Goal: Check status: Check status

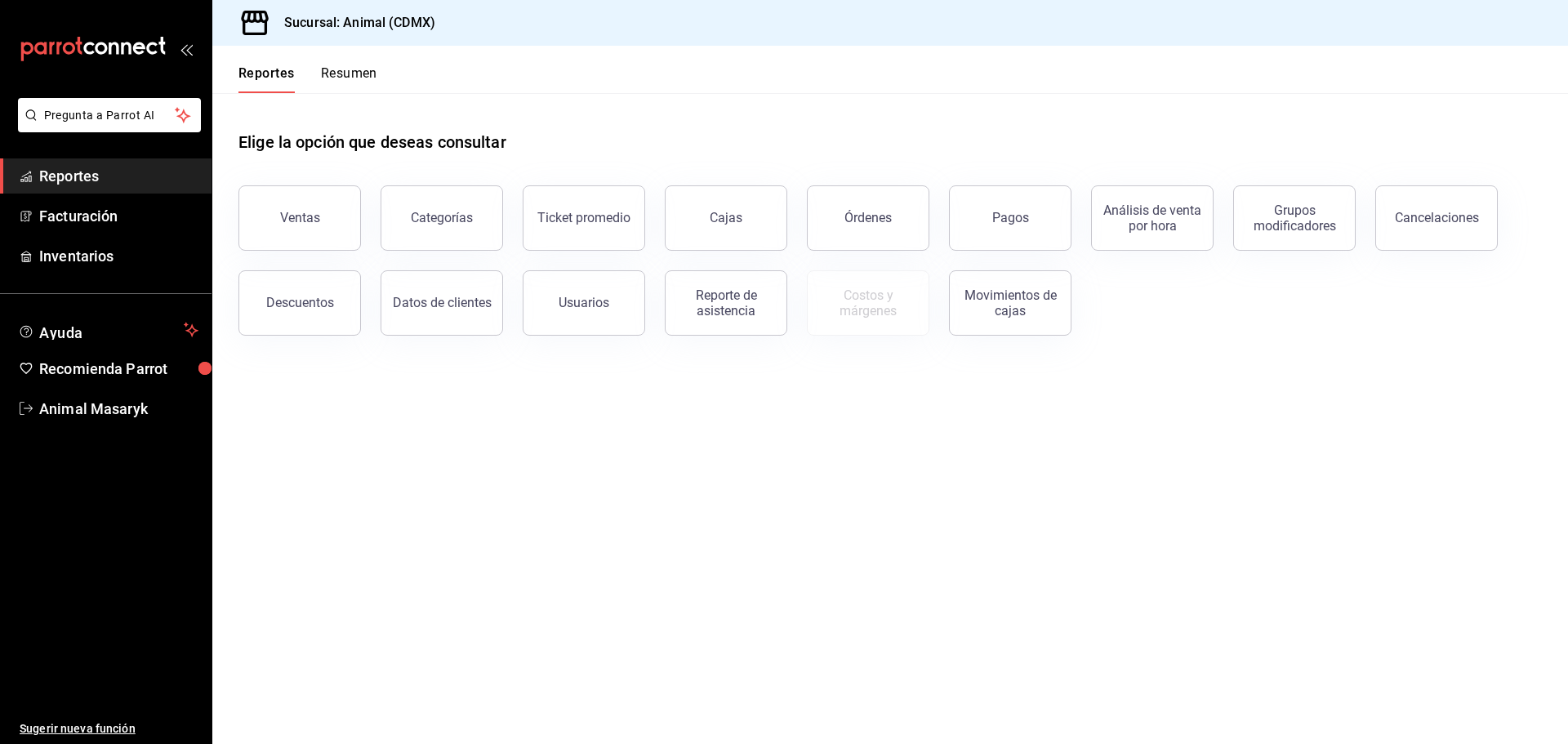
drag, startPoint x: 1013, startPoint y: 226, endPoint x: 1019, endPoint y: 210, distance: 17.1
click at [1015, 226] on button "Pagos" at bounding box center [1010, 218] width 123 height 66
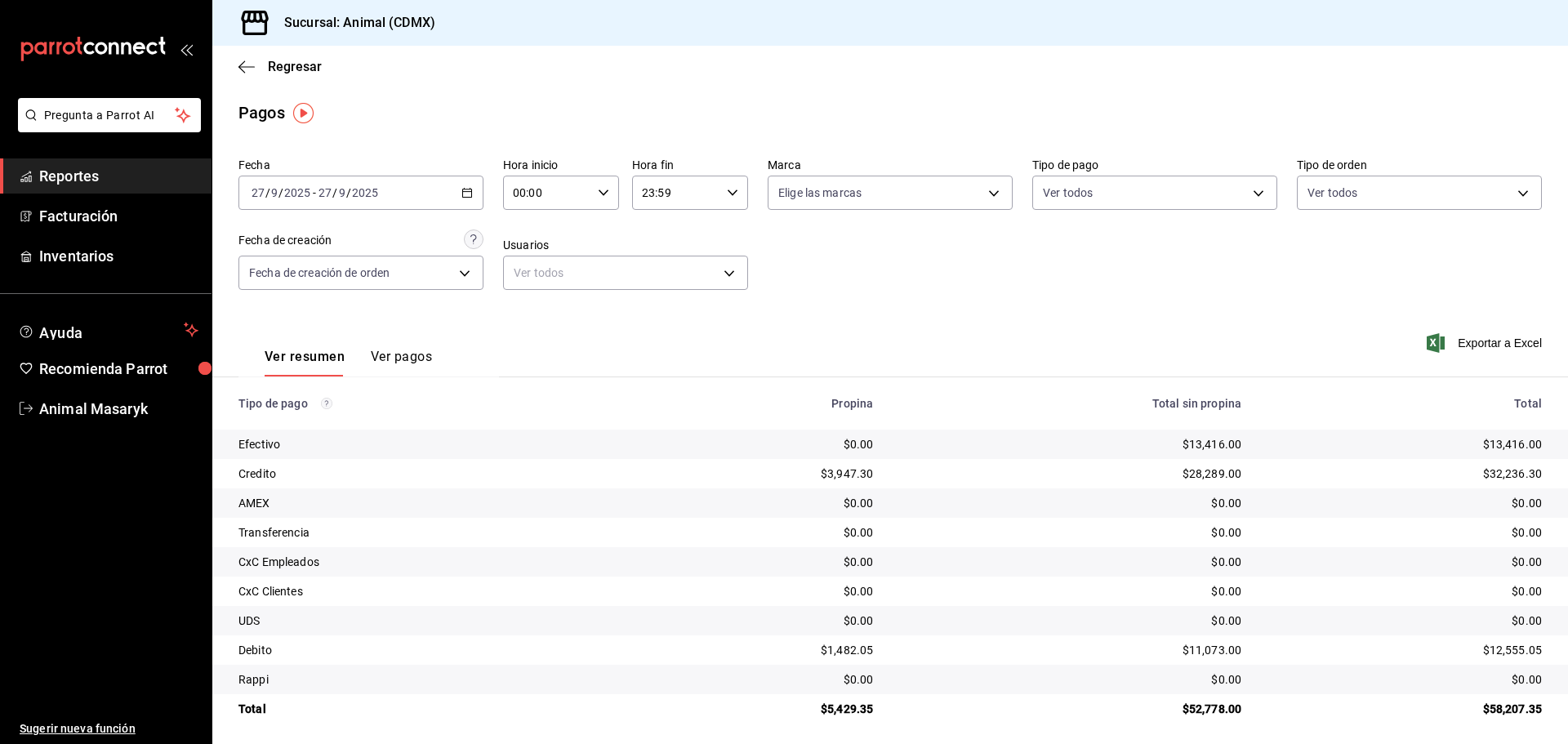
click at [473, 188] on div "[DATE] [DATE] - [DATE] [DATE]" at bounding box center [361, 193] width 245 height 34
click at [322, 424] on span "Rango de fechas" at bounding box center [316, 426] width 126 height 17
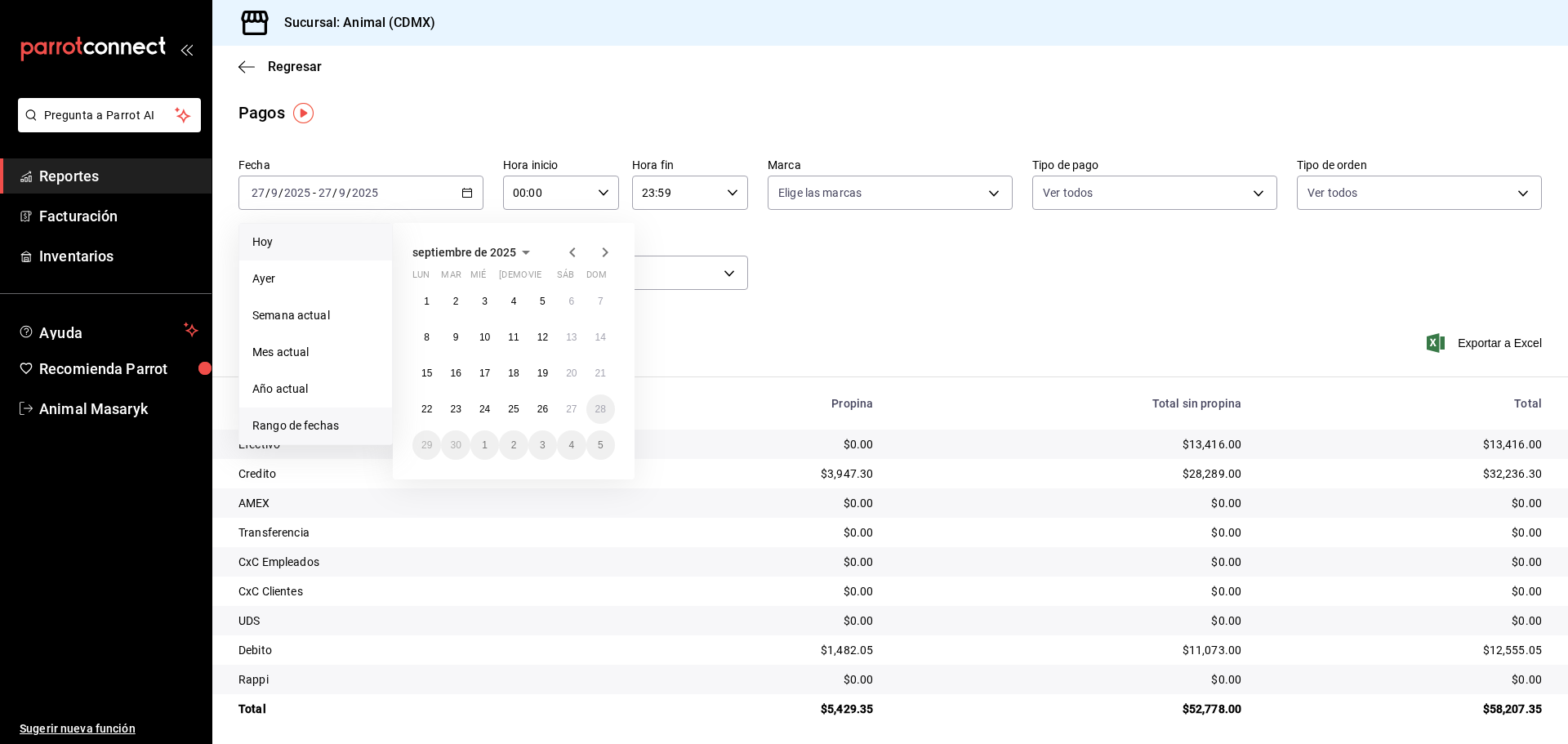
click at [321, 249] on span "Hoy" at bounding box center [316, 242] width 126 height 17
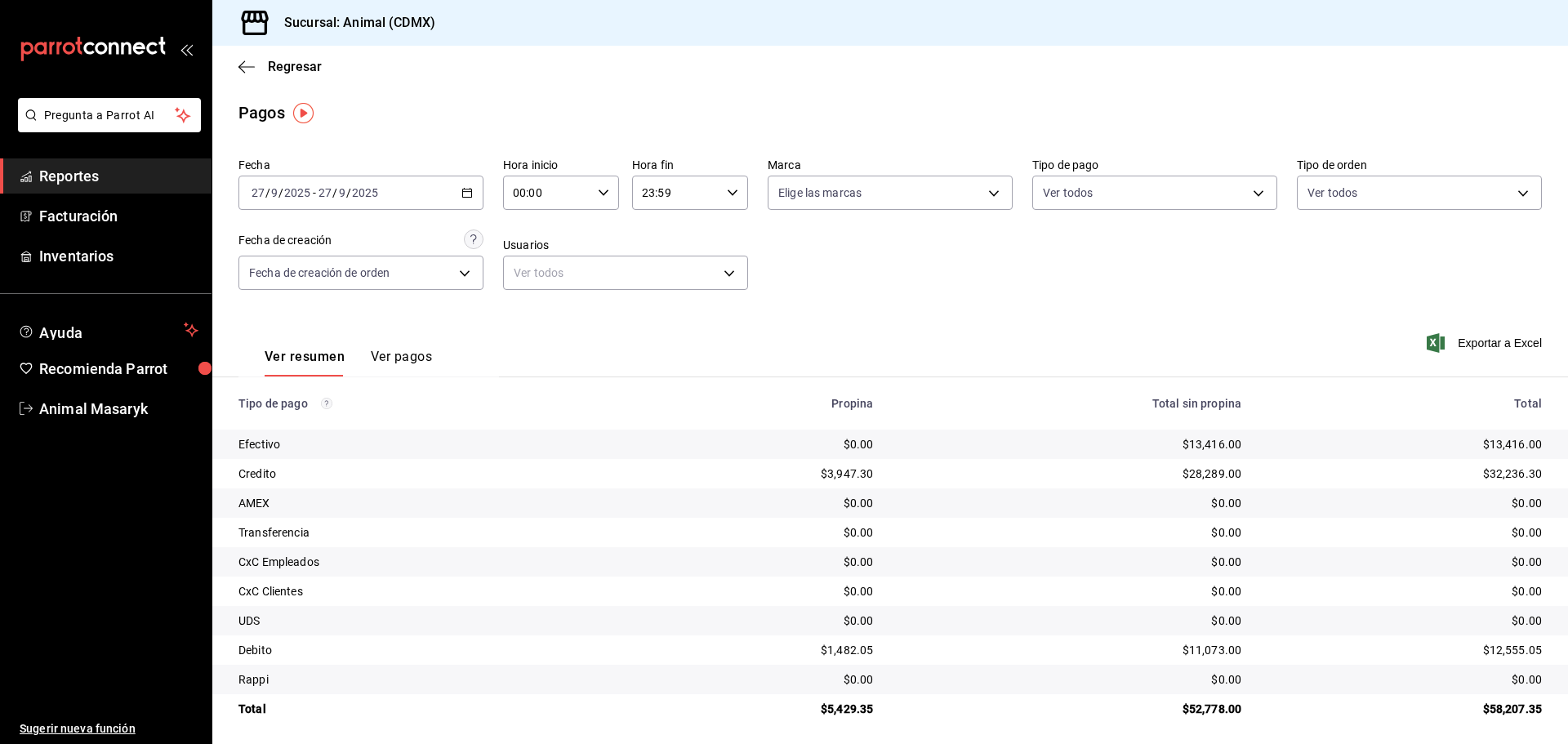
click at [602, 195] on icon "button" at bounding box center [603, 193] width 11 height 11
click at [529, 272] on span "05" at bounding box center [530, 267] width 32 height 13
type input "05:00"
click at [952, 256] on div at bounding box center [784, 372] width 1568 height 744
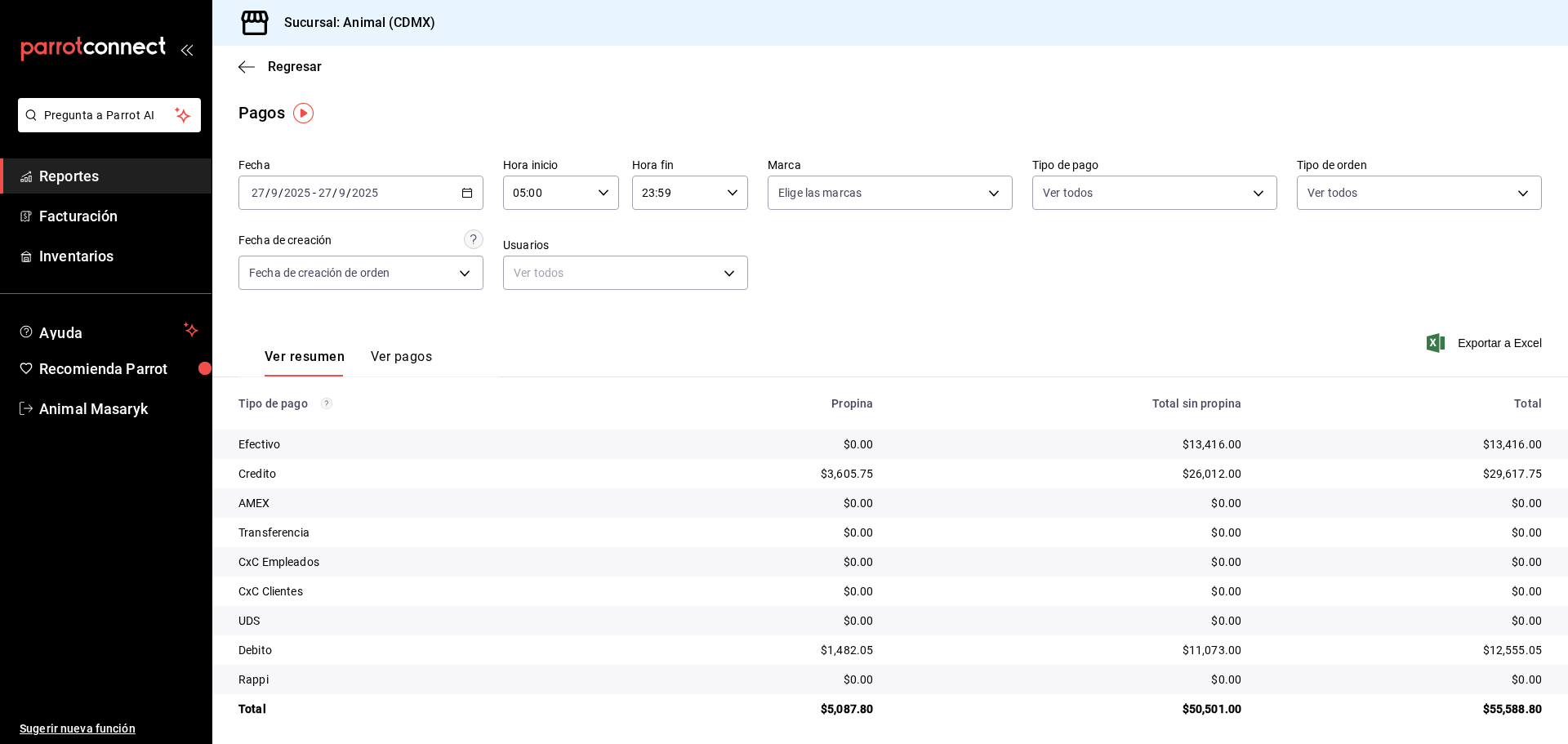
click at [993, 175] on div "Elige las marcas" at bounding box center [890, 189] width 245 height 41
click at [988, 196] on body "Pregunta a Parrot AI Reportes Facturación Inventarios Ayuda Recomienda Parrot A…" at bounding box center [784, 372] width 1568 height 744
click at [801, 258] on div "Ver todas" at bounding box center [815, 254] width 85 height 35
type input "cb0f6aec-1481-4e37-861c-bab9b3a65b14"
checkbox input "true"
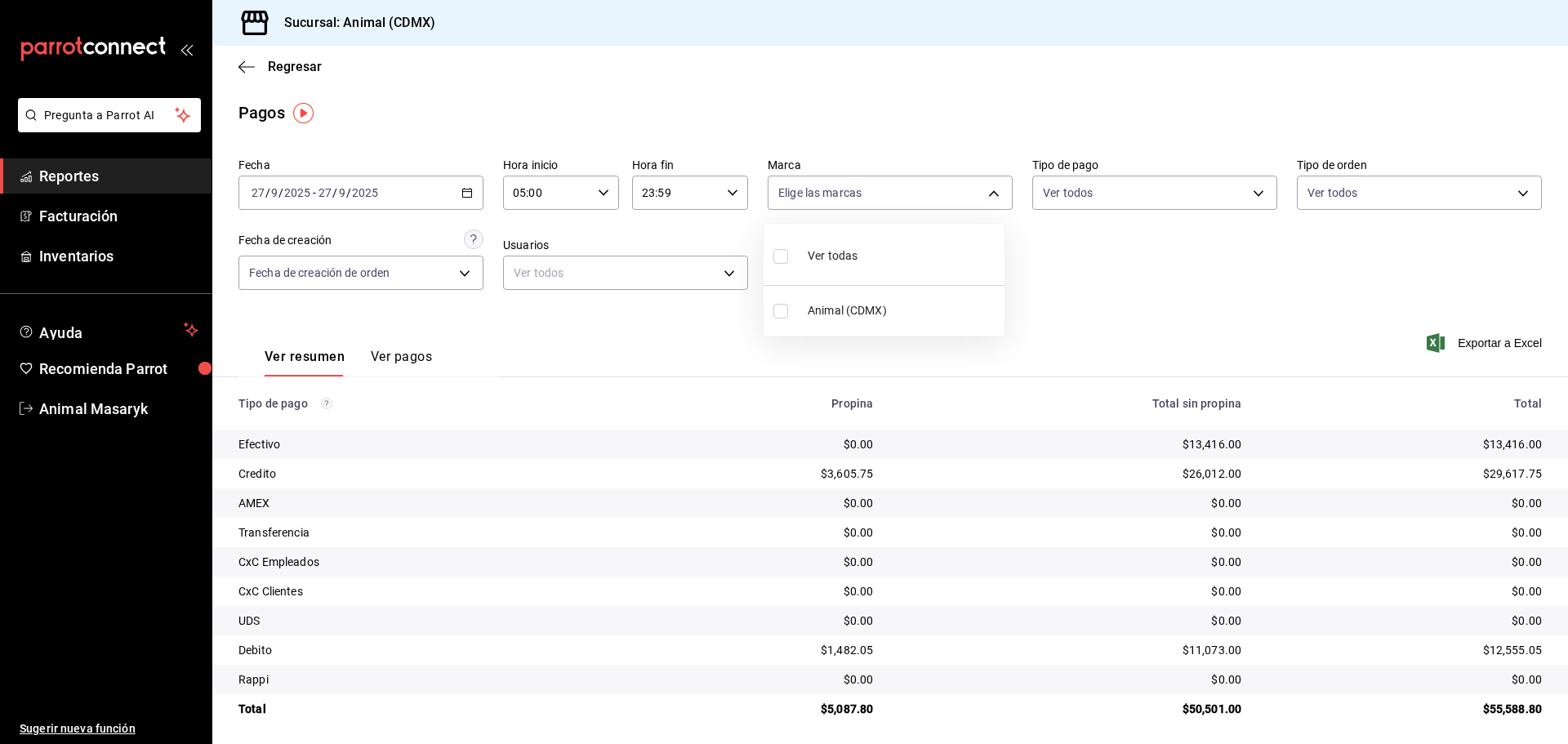
checkbox input "true"
click at [1158, 254] on div at bounding box center [784, 372] width 1568 height 744
click at [1193, 192] on body "Pregunta a Parrot AI Reportes Facturación Inventarios Ayuda Recomienda Parrot A…" at bounding box center [784, 372] width 1568 height 744
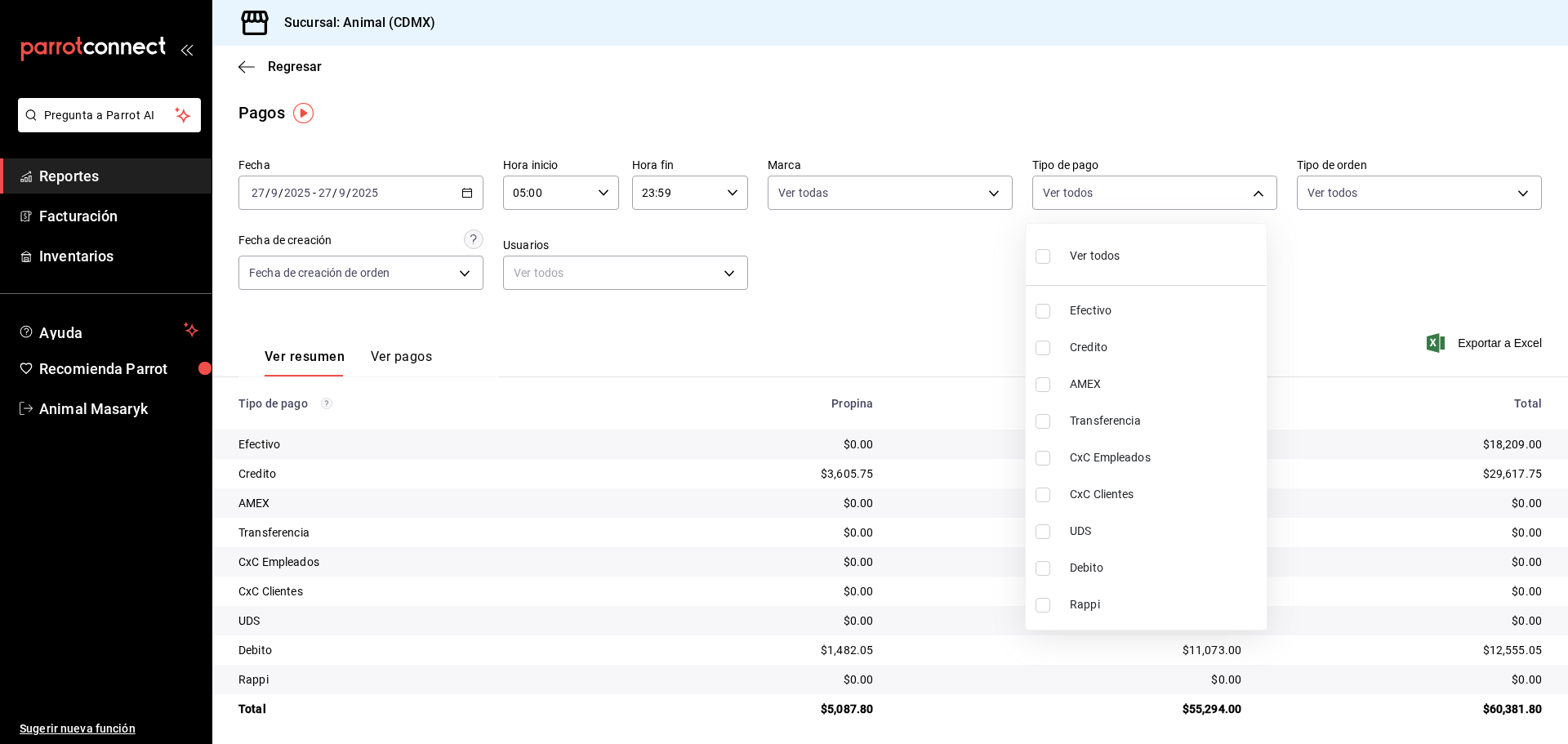
click at [1147, 251] on li "Ver todos" at bounding box center [1146, 254] width 241 height 48
type input "42f515b5-d78a-4538-9fd6-dd91ca8c9d0d,09d93f3d-83f8-4294-bef9-640bdbafd8e4,c0bfe…"
checkbox input "true"
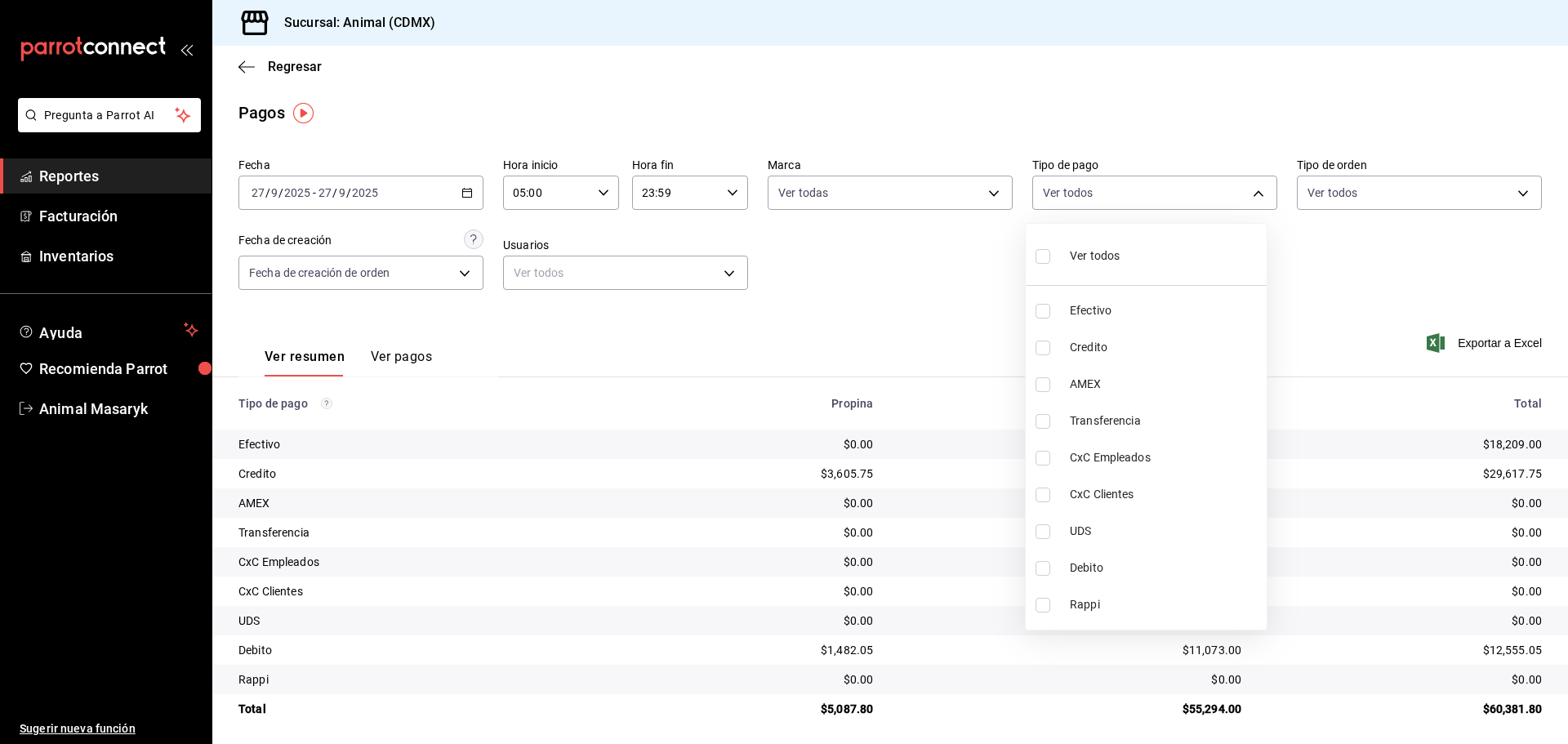
checkbox input "true"
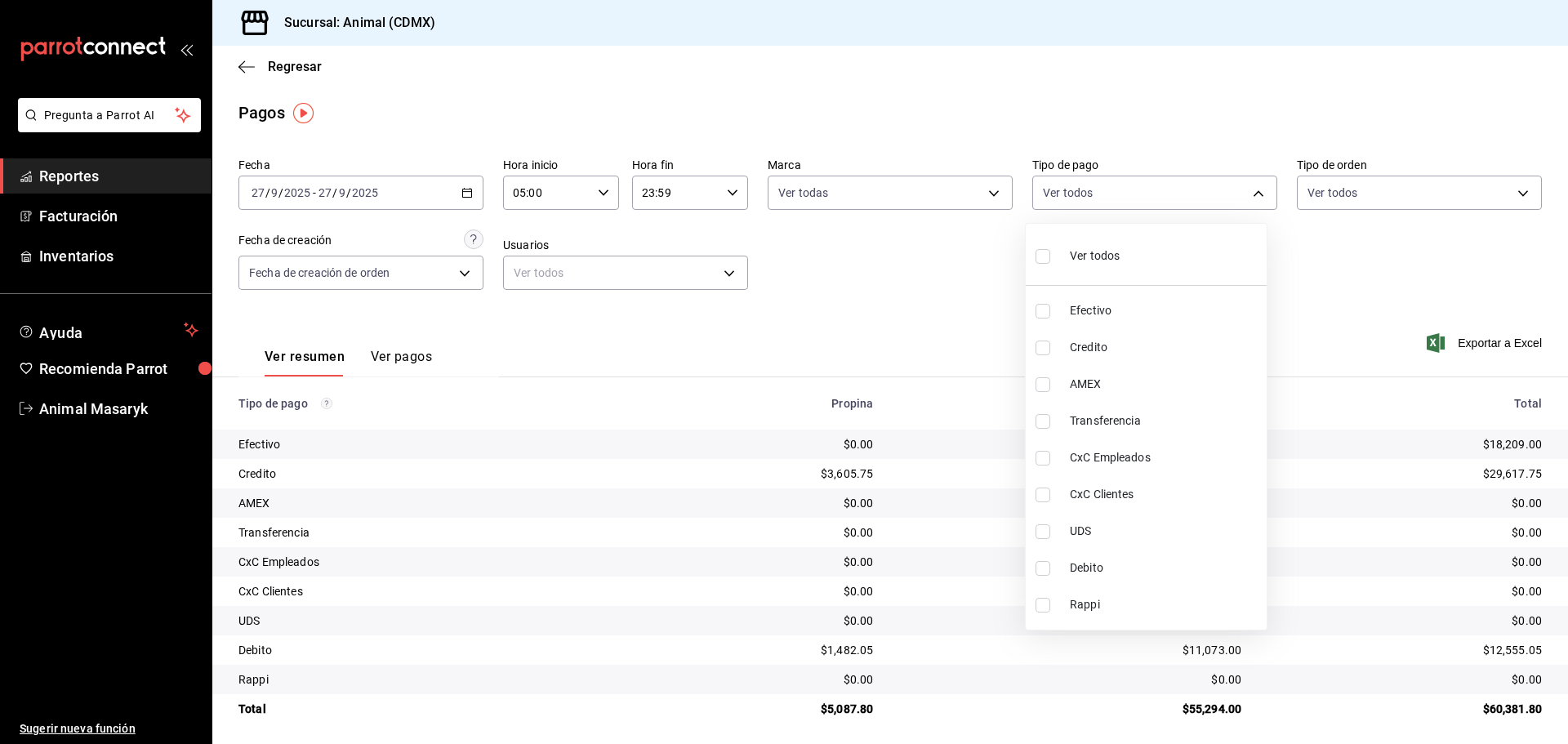
checkbox input "true"
click at [1322, 218] on div at bounding box center [784, 372] width 1568 height 744
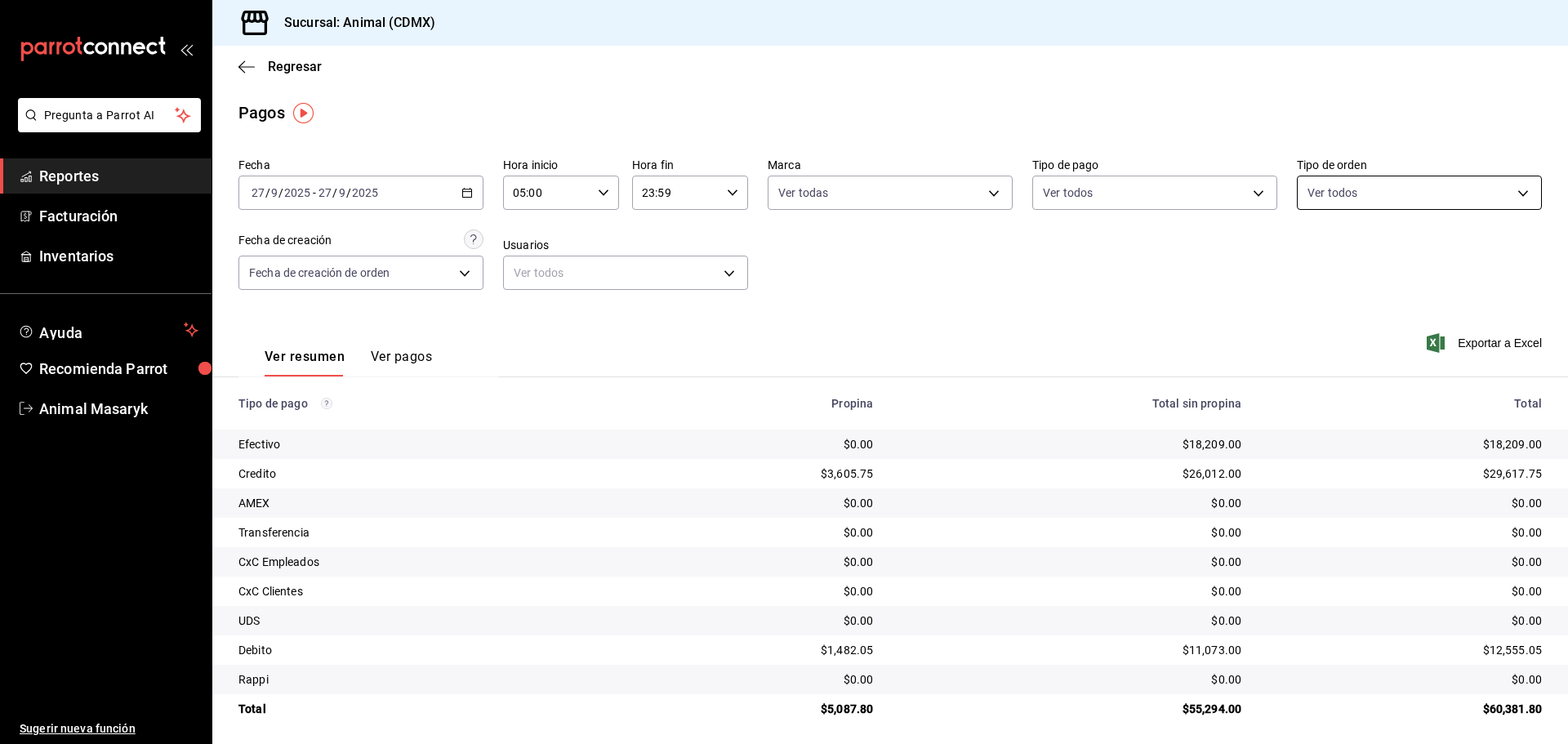
click at [1366, 197] on body "Pregunta a Parrot AI Reportes Facturación Inventarios Ayuda Recomienda Parrot A…" at bounding box center [784, 372] width 1568 height 744
click at [1310, 256] on input "checkbox" at bounding box center [1305, 256] width 14 height 14
checkbox input "true"
type input "ad44a823-99d3-4372-a913-4cf57f2a9ac0,b8ee5ff1-85c8-4a81-aa51-555e6c8ba0c6,EXTER…"
checkbox input "true"
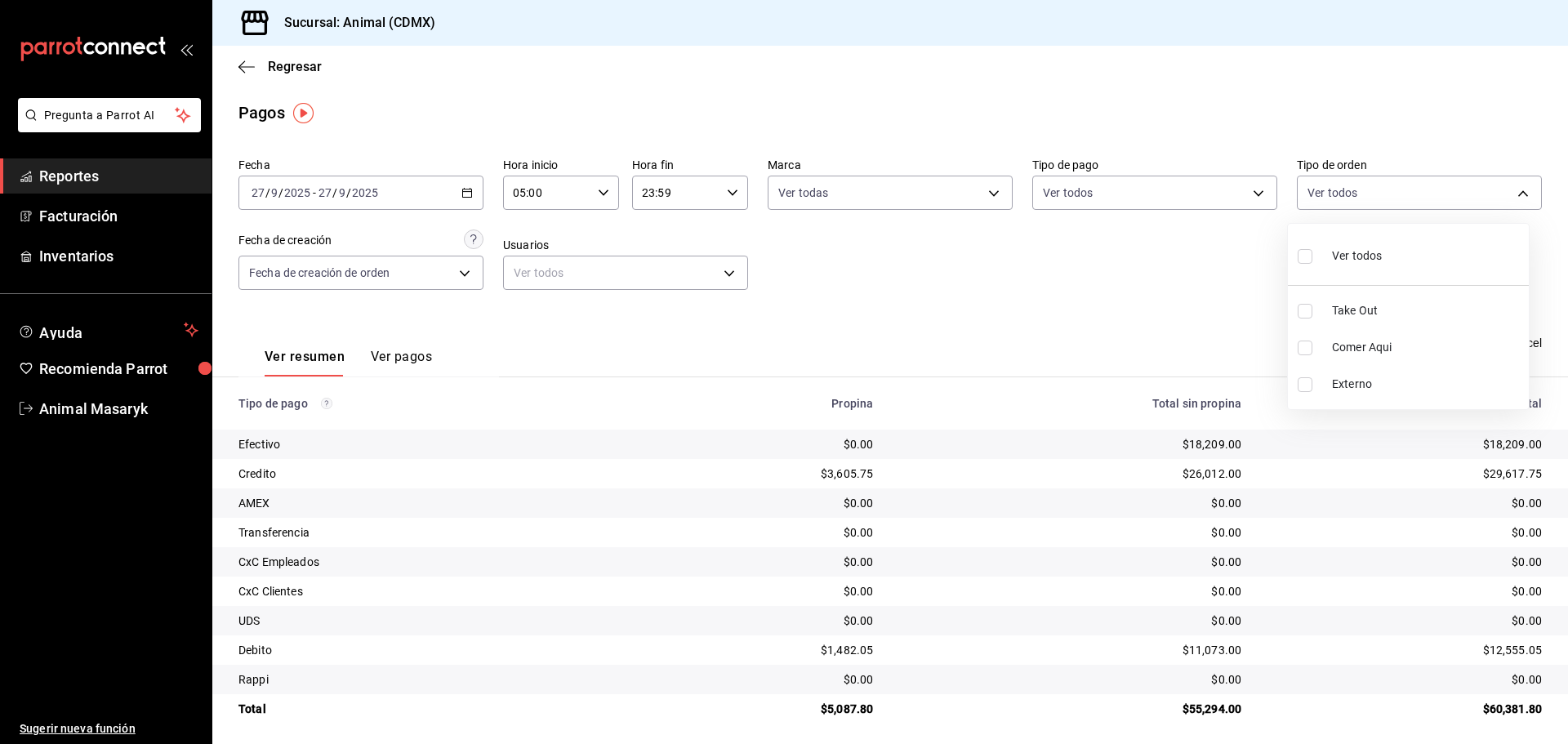
checkbox input "true"
click at [1226, 281] on div at bounding box center [784, 372] width 1568 height 744
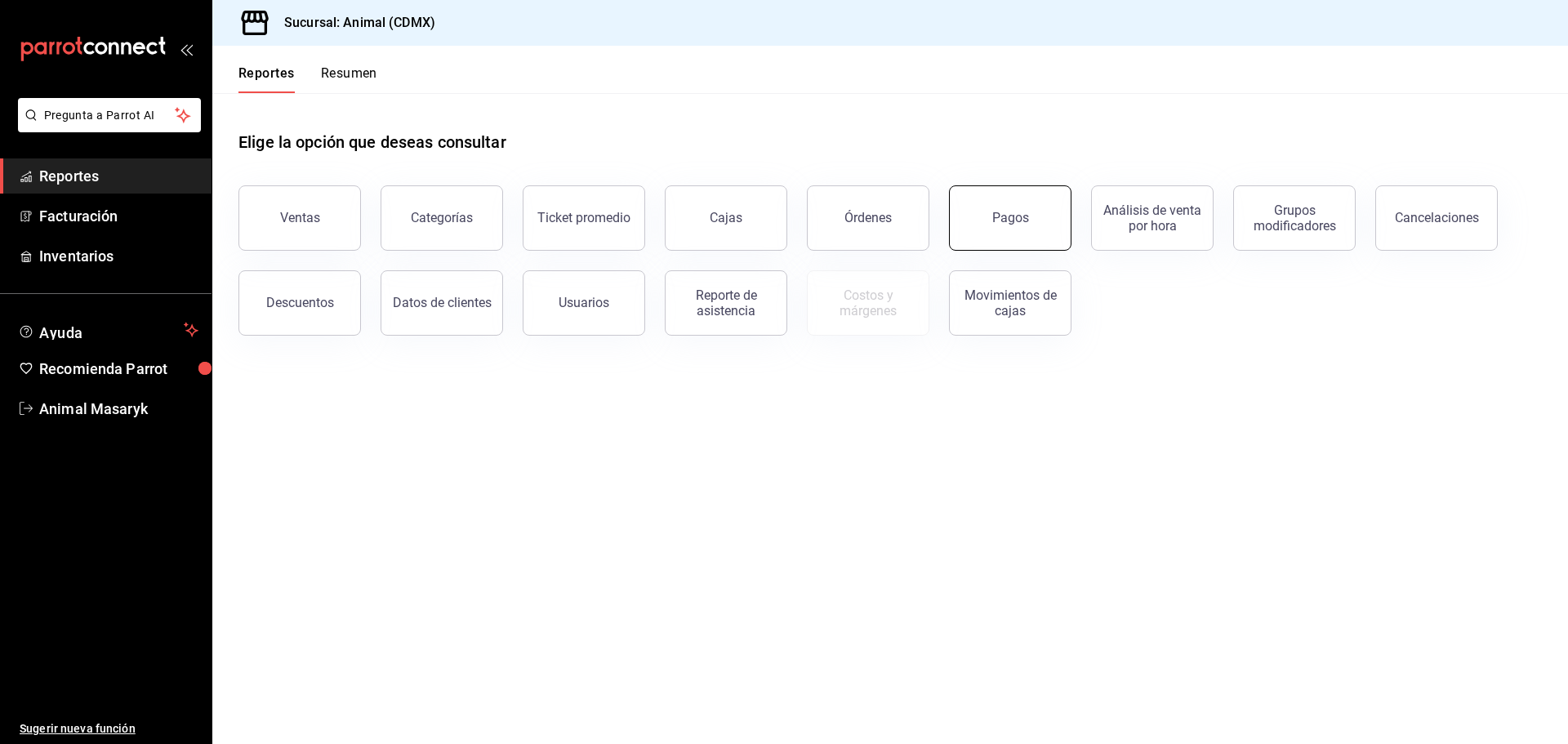
drag, startPoint x: 1020, startPoint y: 221, endPoint x: 1019, endPoint y: 230, distance: 9.1
click at [1019, 230] on button "Pagos" at bounding box center [1010, 218] width 123 height 66
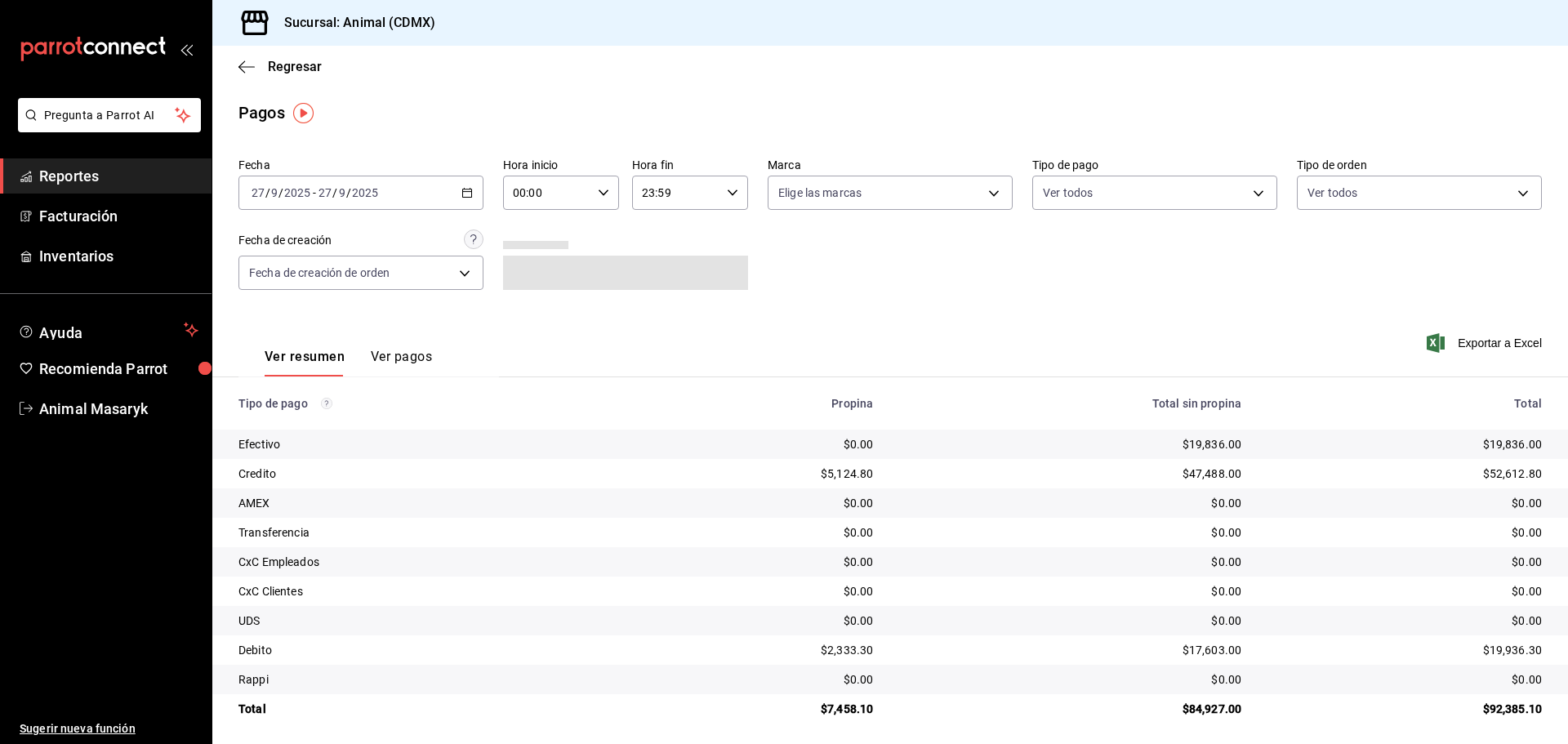
click at [584, 198] on input "00:00" at bounding box center [546, 193] width 88 height 32
click at [516, 274] on button "05" at bounding box center [529, 267] width 51 height 32
type input "05:00"
click at [767, 243] on div at bounding box center [784, 372] width 1568 height 744
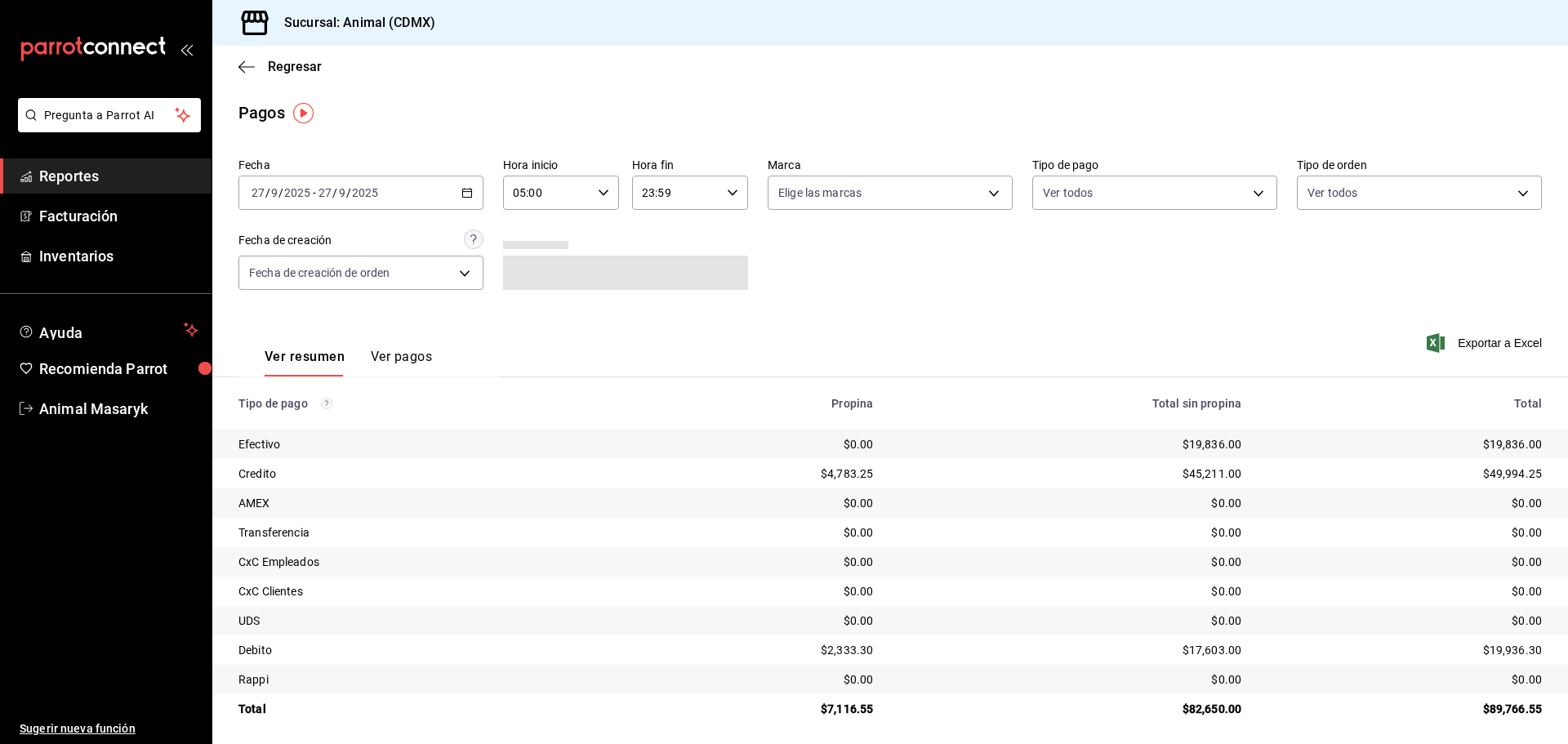
click at [727, 195] on icon "button" at bounding box center [733, 193] width 11 height 11
click at [1031, 300] on div at bounding box center [784, 372] width 1568 height 744
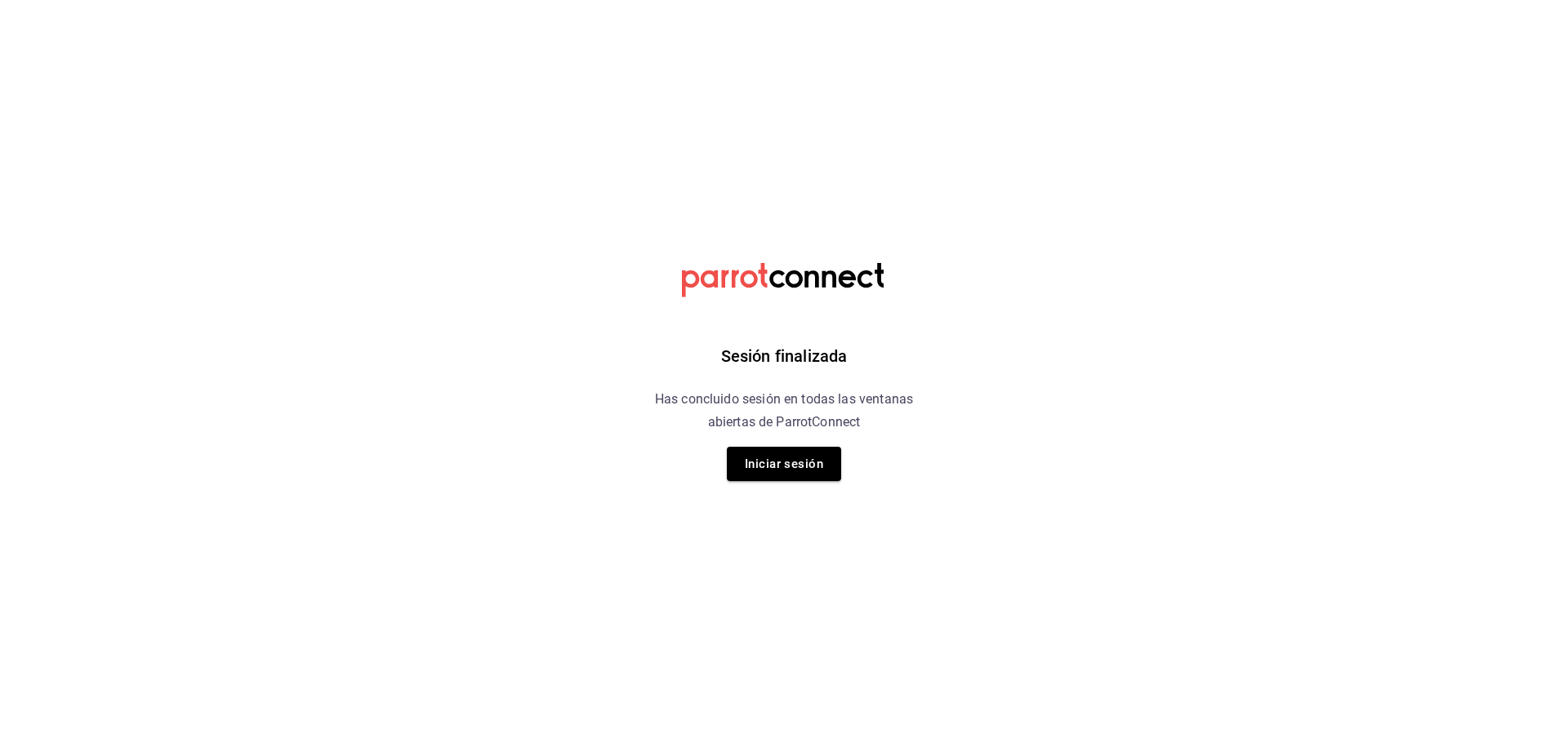
click at [1095, 0] on html "Sesión finalizada Has concluido sesión en todas las ventanas abiertas de Parrot…" at bounding box center [784, 0] width 1568 height 0
click at [800, 460] on button "Iniciar sesión" at bounding box center [784, 464] width 114 height 34
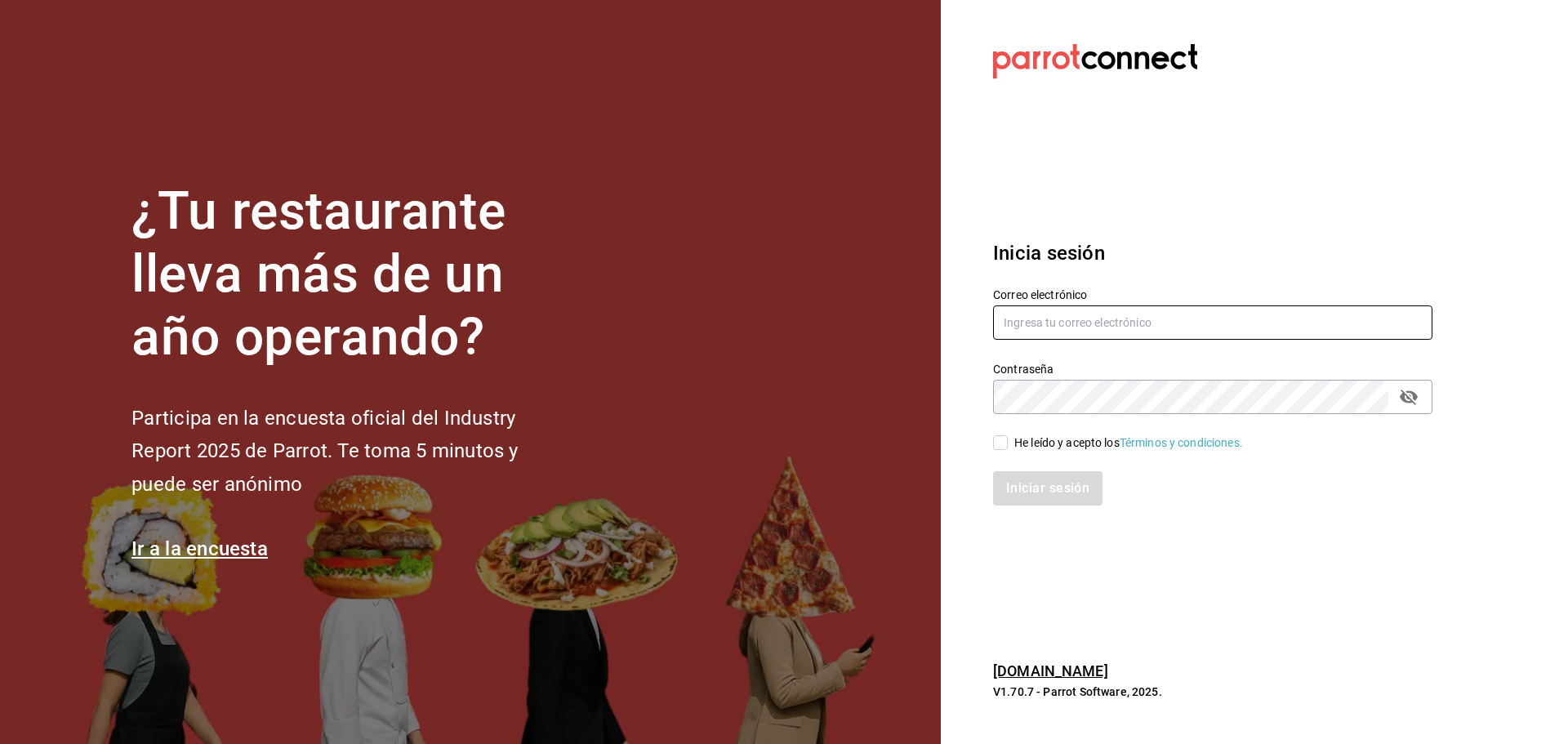
type input "ANIMAL.MASARYK@GRUPOCOSTENO.COM"
click at [999, 447] on input "He leído y acepto los Términos y condiciones." at bounding box center [1000, 442] width 14 height 14
checkbox input "true"
click at [1012, 468] on div "Iniciar sesión" at bounding box center [1202, 478] width 459 height 54
click at [1019, 484] on button "Iniciar sesión" at bounding box center [1048, 488] width 111 height 34
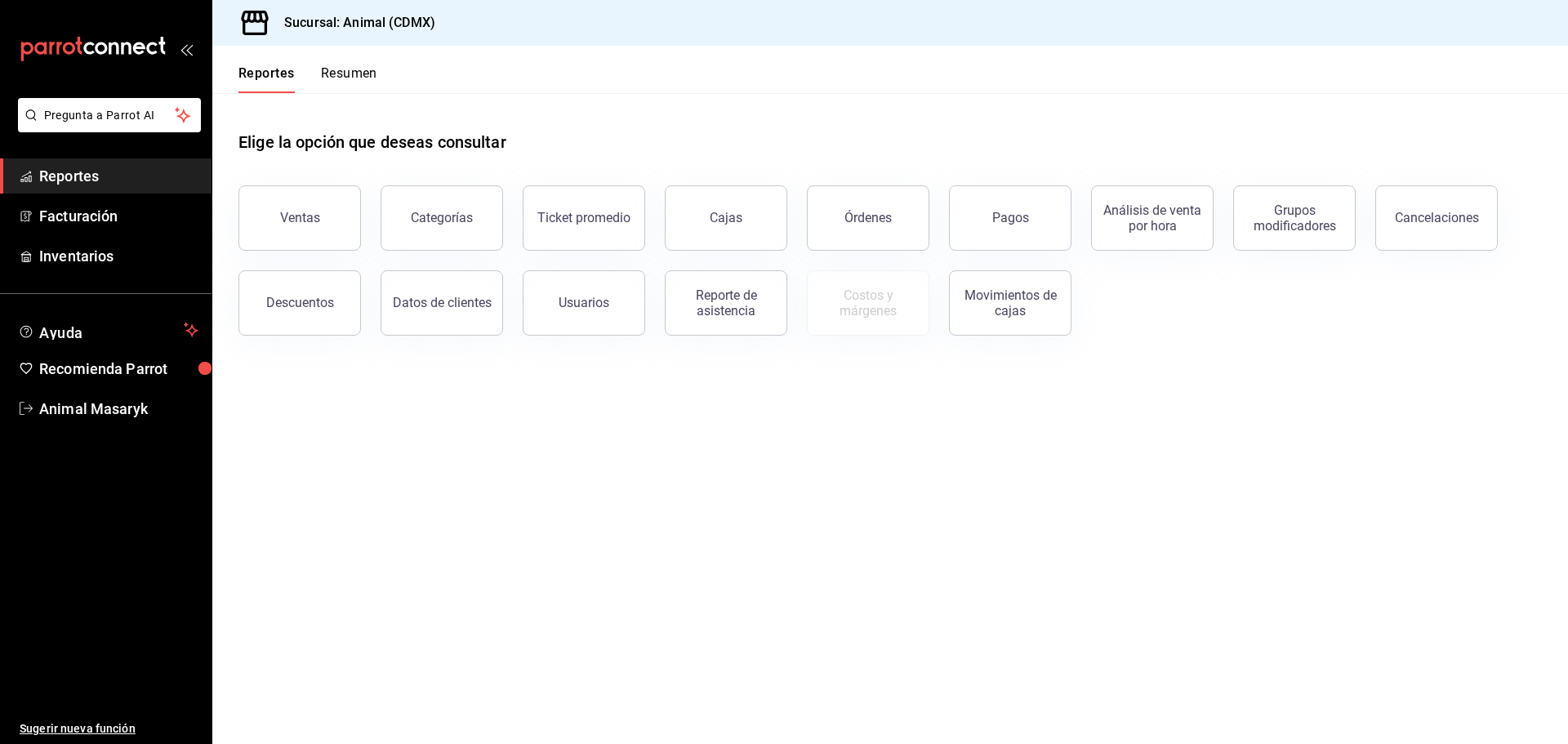
click at [876, 471] on main "Elige la opción que deseas consultar Ventas Categorías Ticket promedio Cajas Ór…" at bounding box center [889, 418] width 1356 height 651
click at [997, 218] on div "Pagos" at bounding box center [1010, 218] width 37 height 15
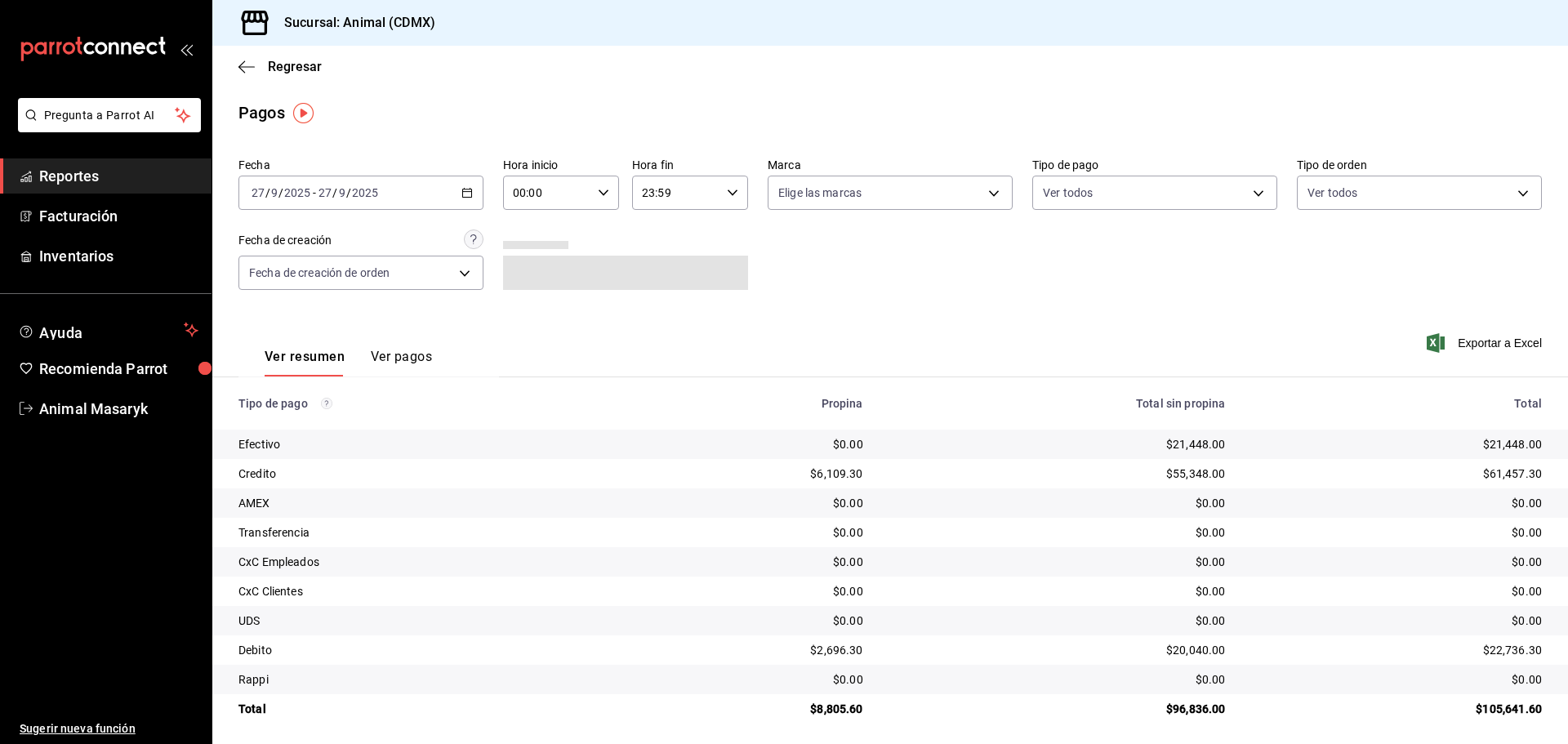
click at [465, 189] on \(Stroke\) "button" at bounding box center [467, 193] width 10 height 9
click at [335, 422] on span "Rango de fechas" at bounding box center [316, 426] width 126 height 17
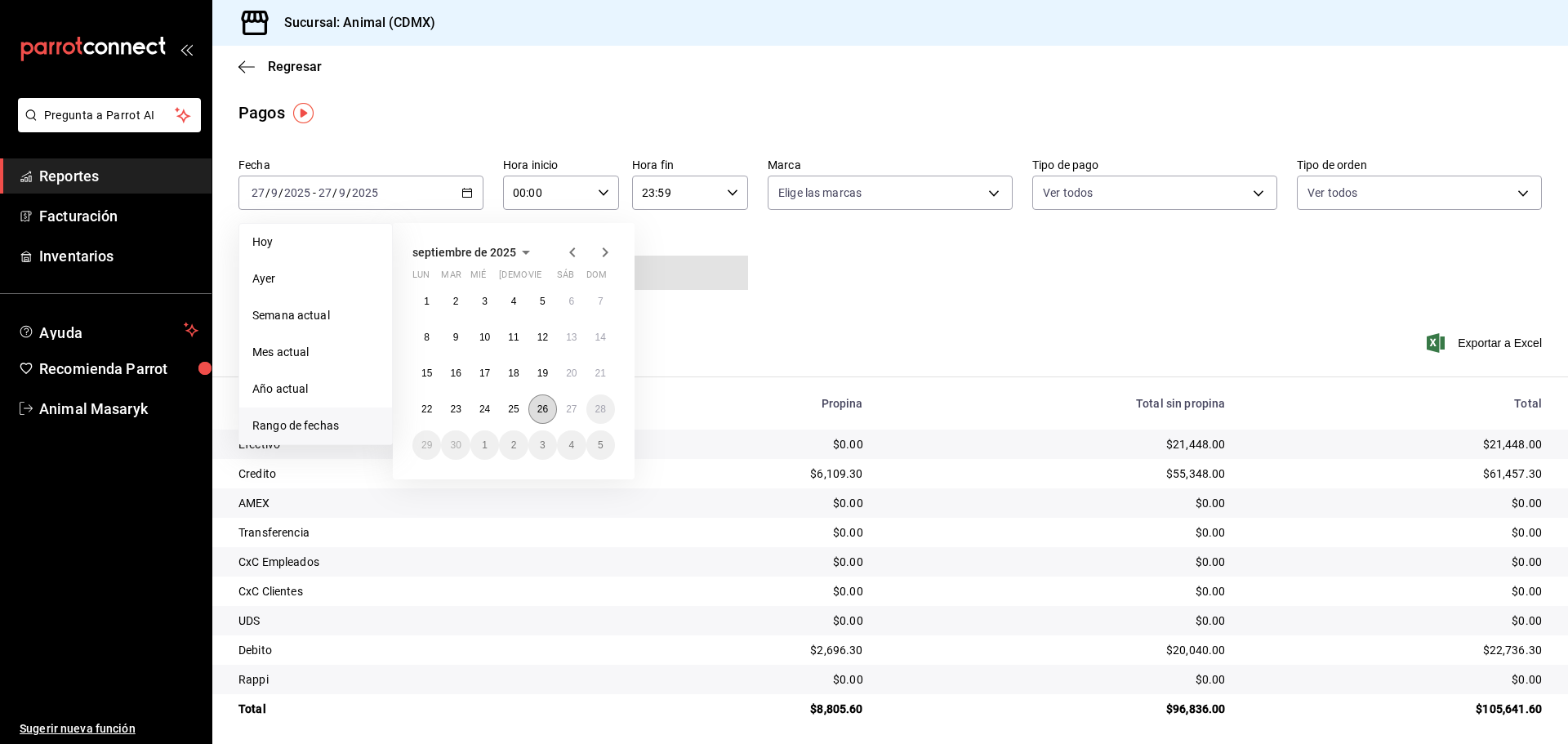
click at [551, 420] on button "26" at bounding box center [543, 409] width 29 height 29
click at [573, 417] on button "27" at bounding box center [571, 409] width 29 height 29
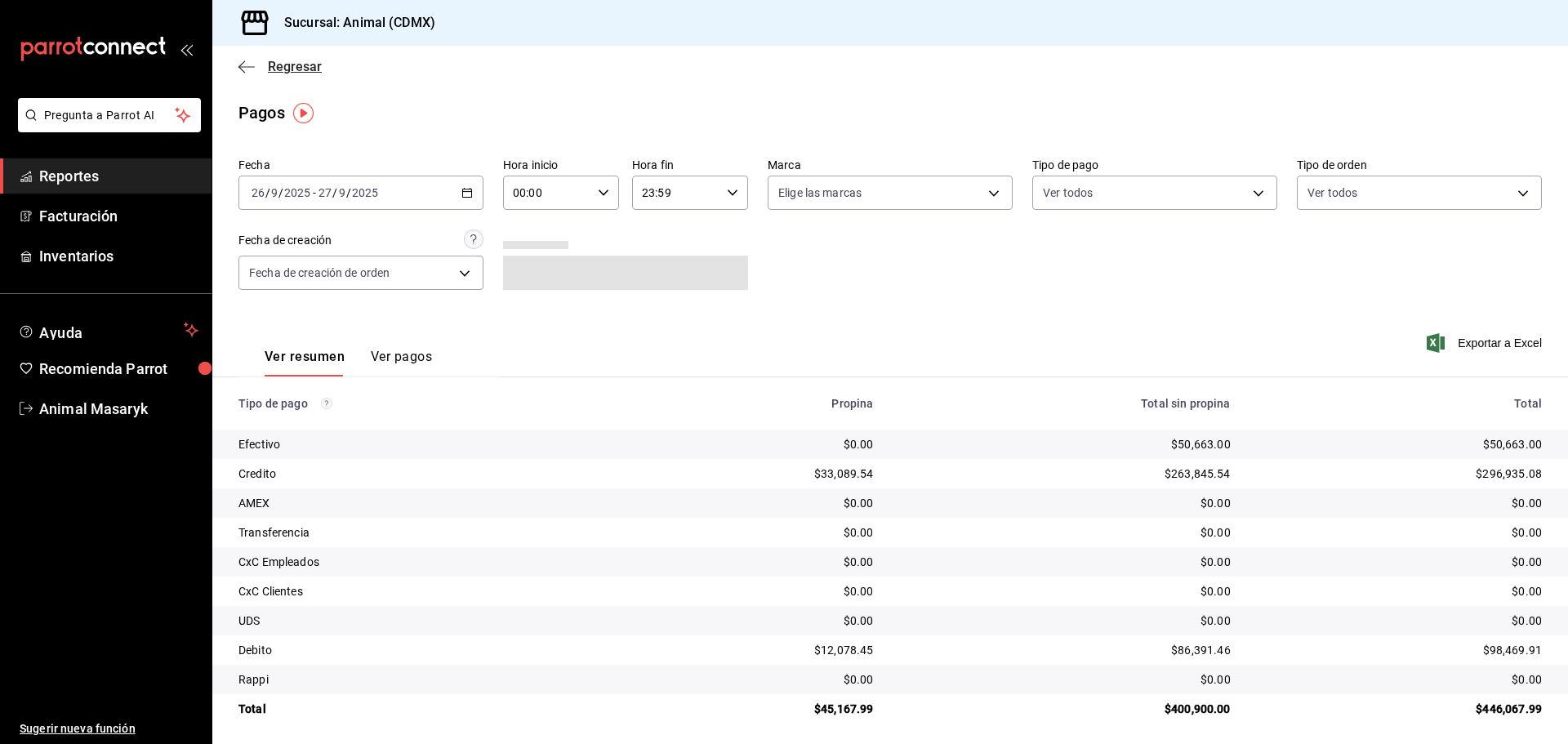
click at [246, 61] on icon "button" at bounding box center [246, 67] width 16 height 14
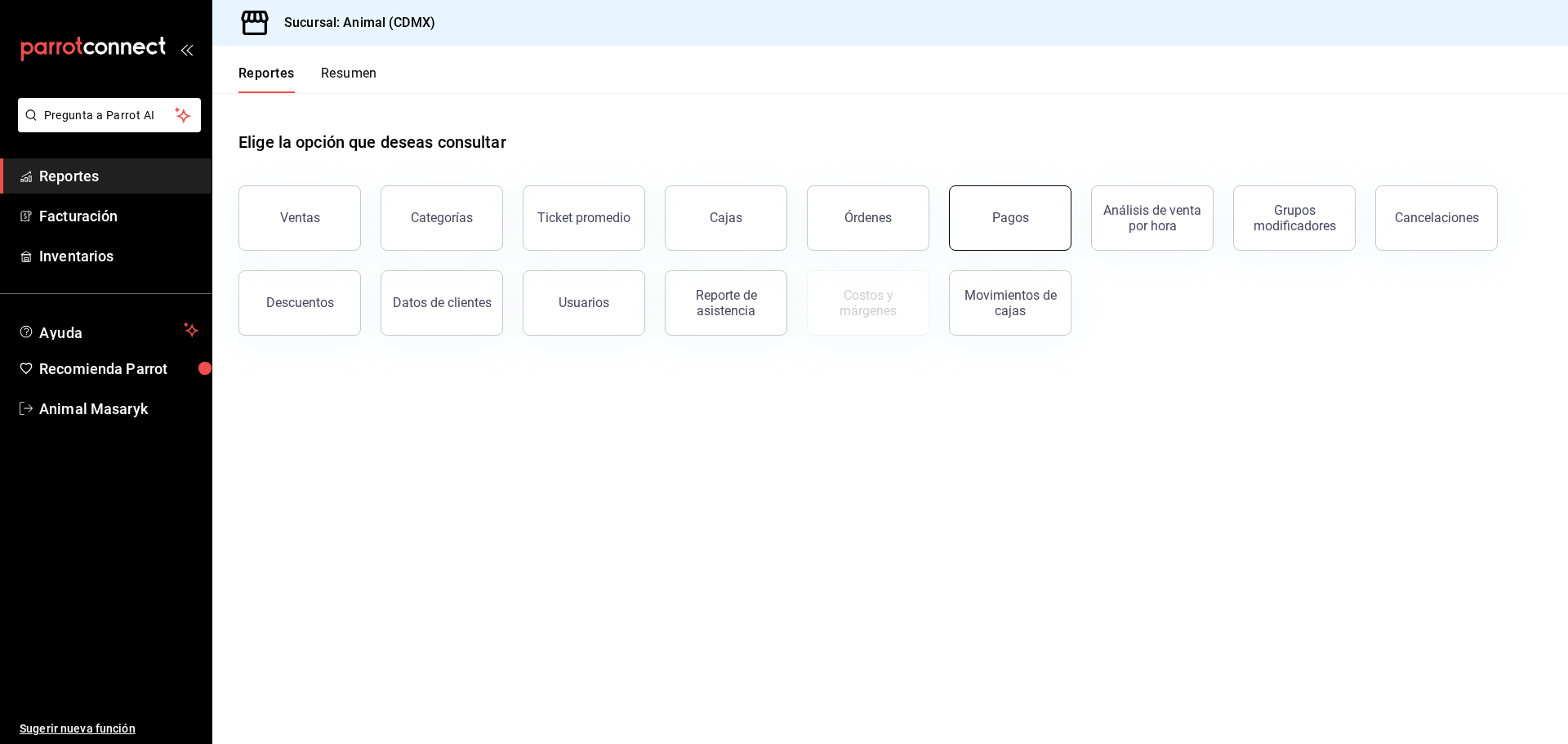
click at [999, 219] on div "Pagos" at bounding box center [1010, 218] width 37 height 15
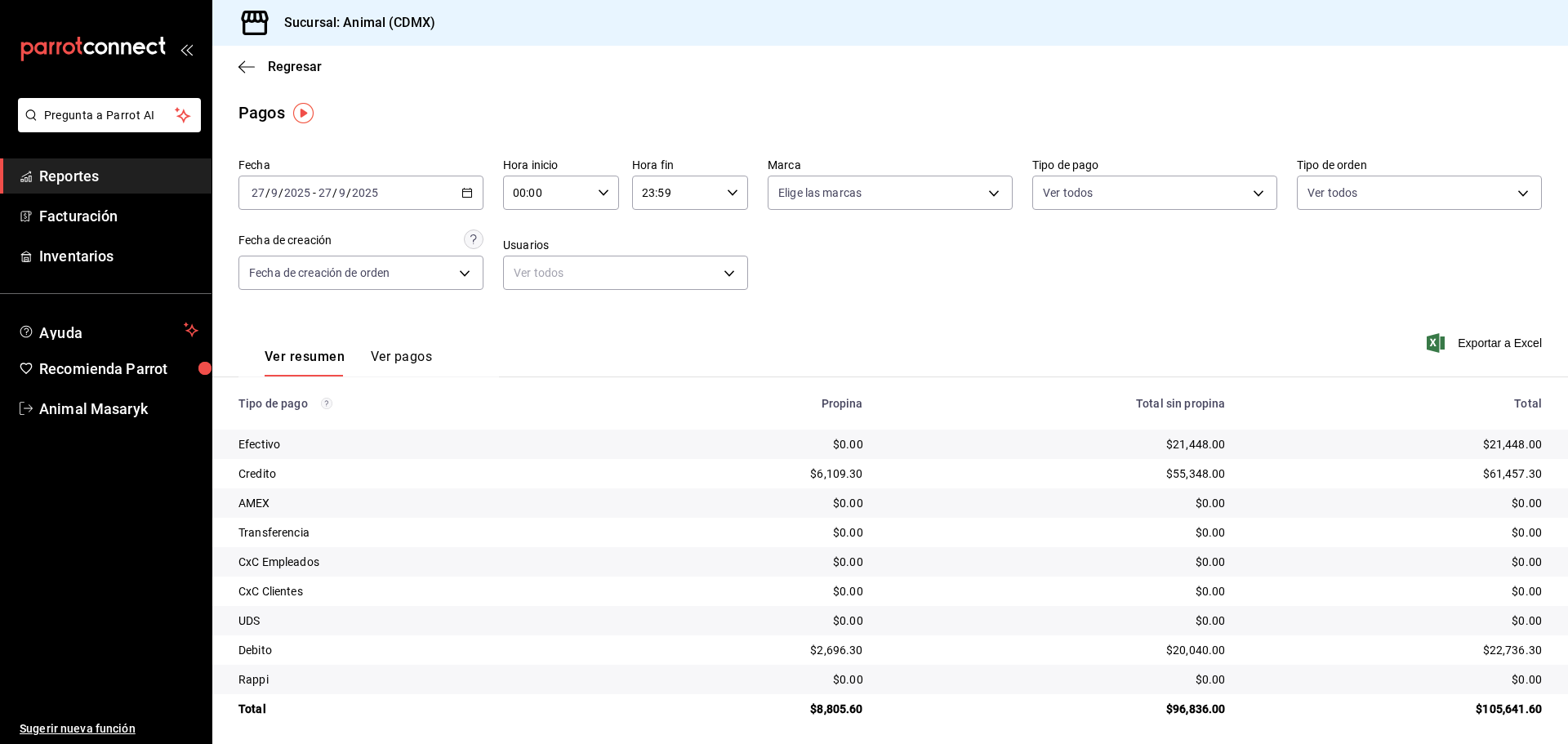
click at [598, 197] on icon "button" at bounding box center [603, 193] width 11 height 11
click at [525, 261] on span "05" at bounding box center [530, 267] width 32 height 13
type input "05:00"
click at [844, 221] on div at bounding box center [784, 372] width 1568 height 744
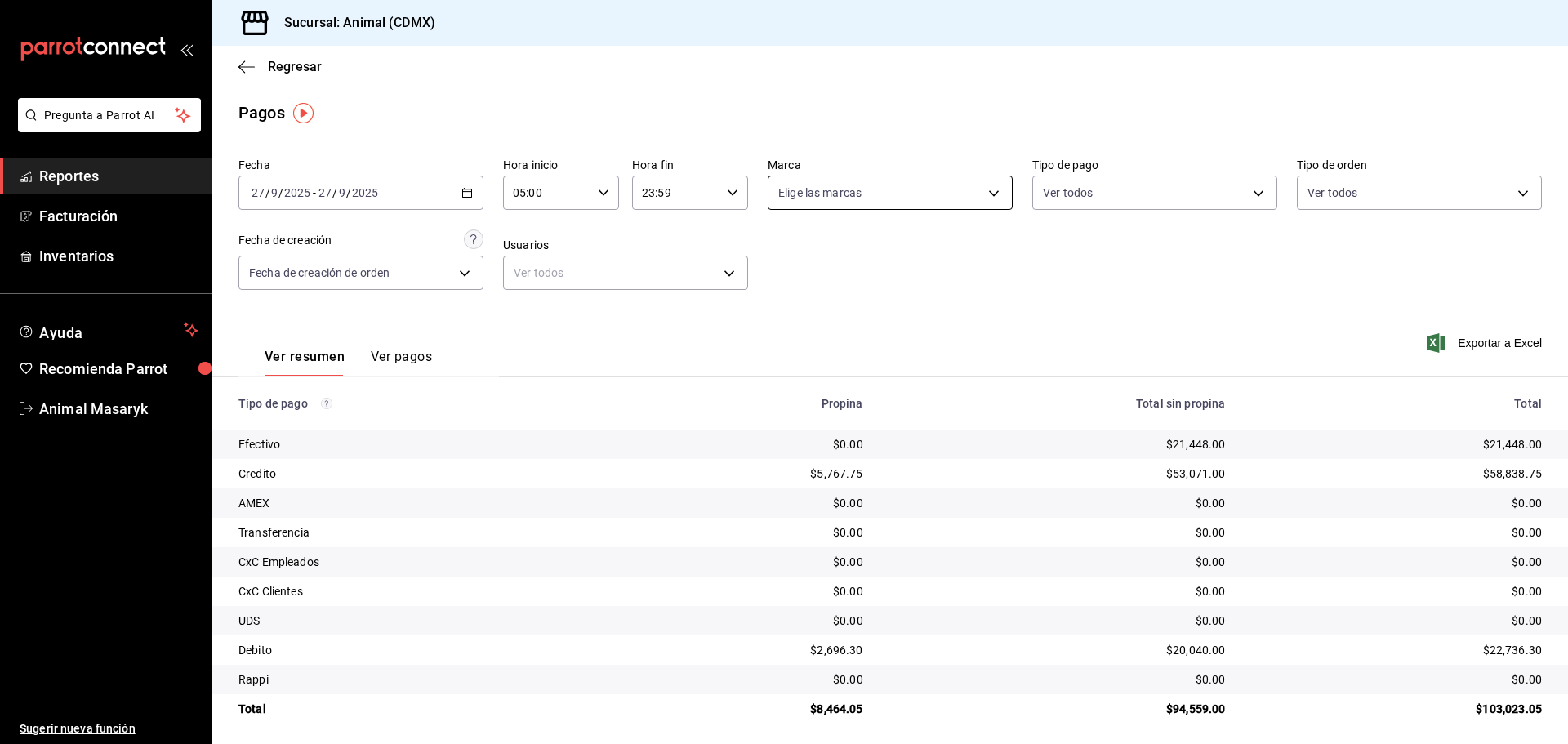
click at [979, 195] on body "Pregunta a Parrot AI Reportes Facturación Inventarios Ayuda Recomienda Parrot A…" at bounding box center [784, 372] width 1568 height 744
click at [939, 253] on li "Ver todas" at bounding box center [885, 254] width 241 height 48
type input "cb0f6aec-1481-4e37-861c-bab9b3a65b14"
checkbox input "true"
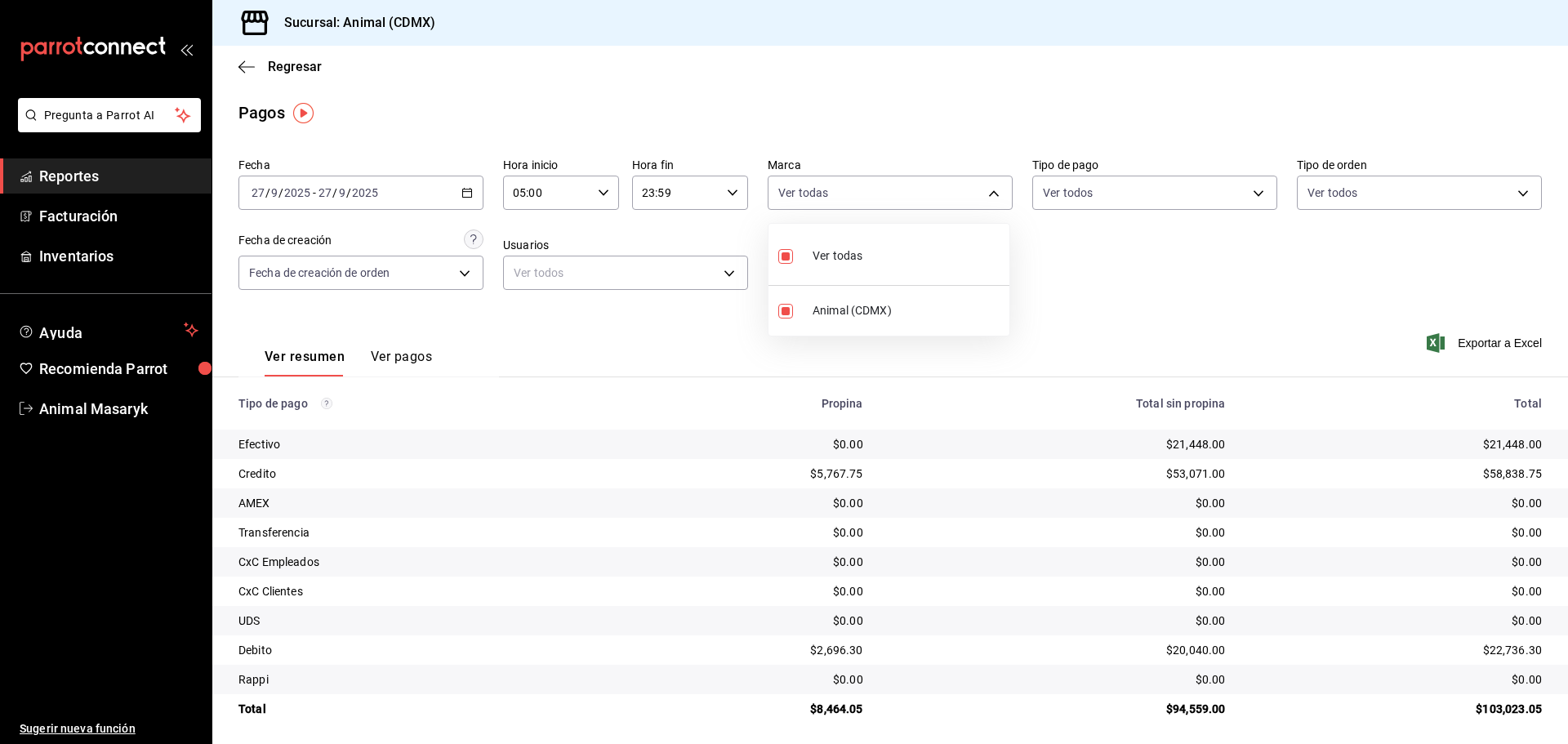
drag, startPoint x: 1065, startPoint y: 240, endPoint x: 1114, endPoint y: 223, distance: 51.9
click at [1067, 241] on div at bounding box center [784, 372] width 1568 height 744
click at [1249, 198] on body "Pregunta a Parrot AI Reportes Facturación Inventarios Ayuda Recomienda Parrot A…" at bounding box center [784, 372] width 1568 height 744
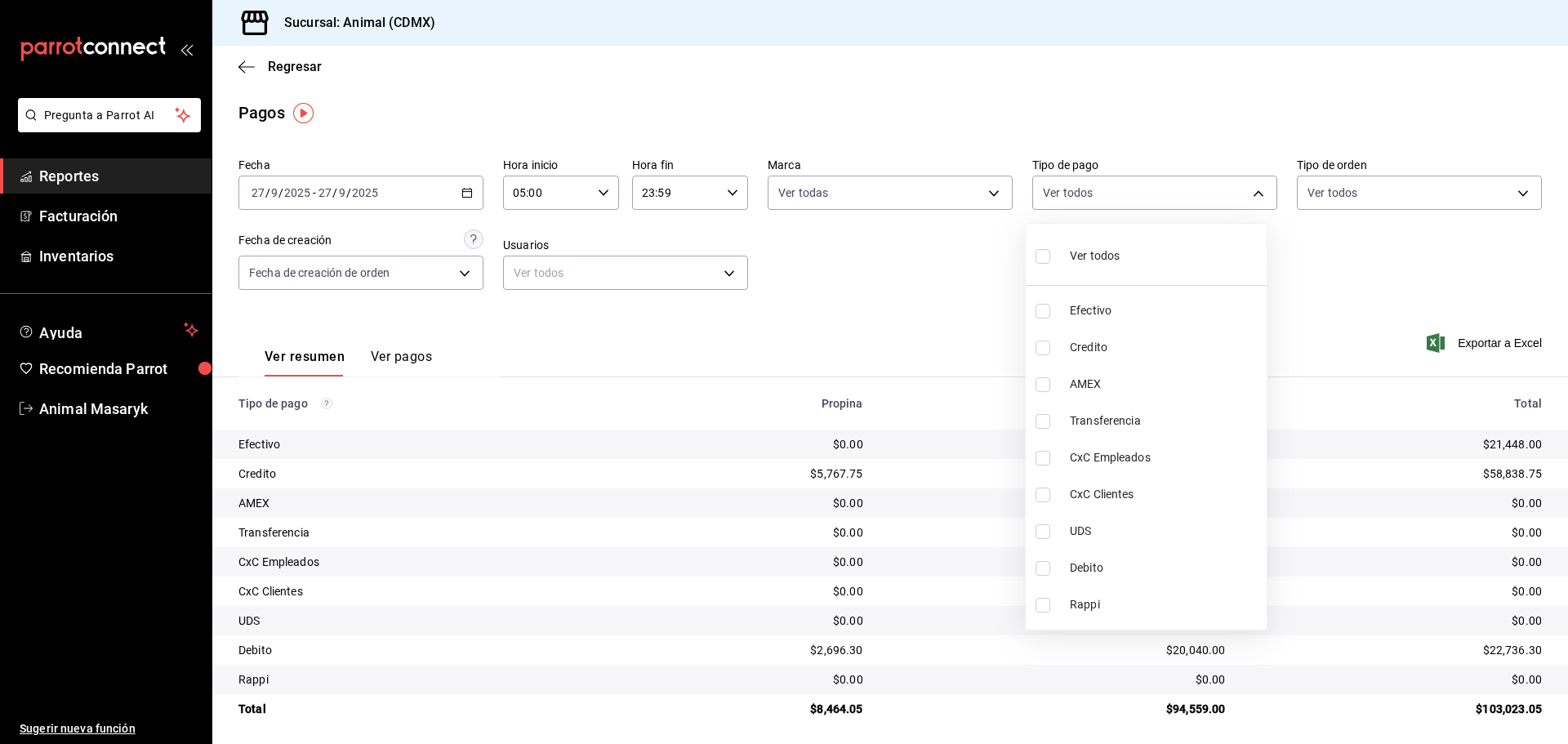
drag, startPoint x: 1156, startPoint y: 251, endPoint x: 1205, endPoint y: 253, distance: 49.0
click at [1156, 252] on li "Ver todos" at bounding box center [1146, 254] width 241 height 48
type input "42f515b5-d78a-4538-9fd6-dd91ca8c9d0d,09d93f3d-83f8-4294-bef9-640bdbafd8e4,c0bfe…"
checkbox input "true"
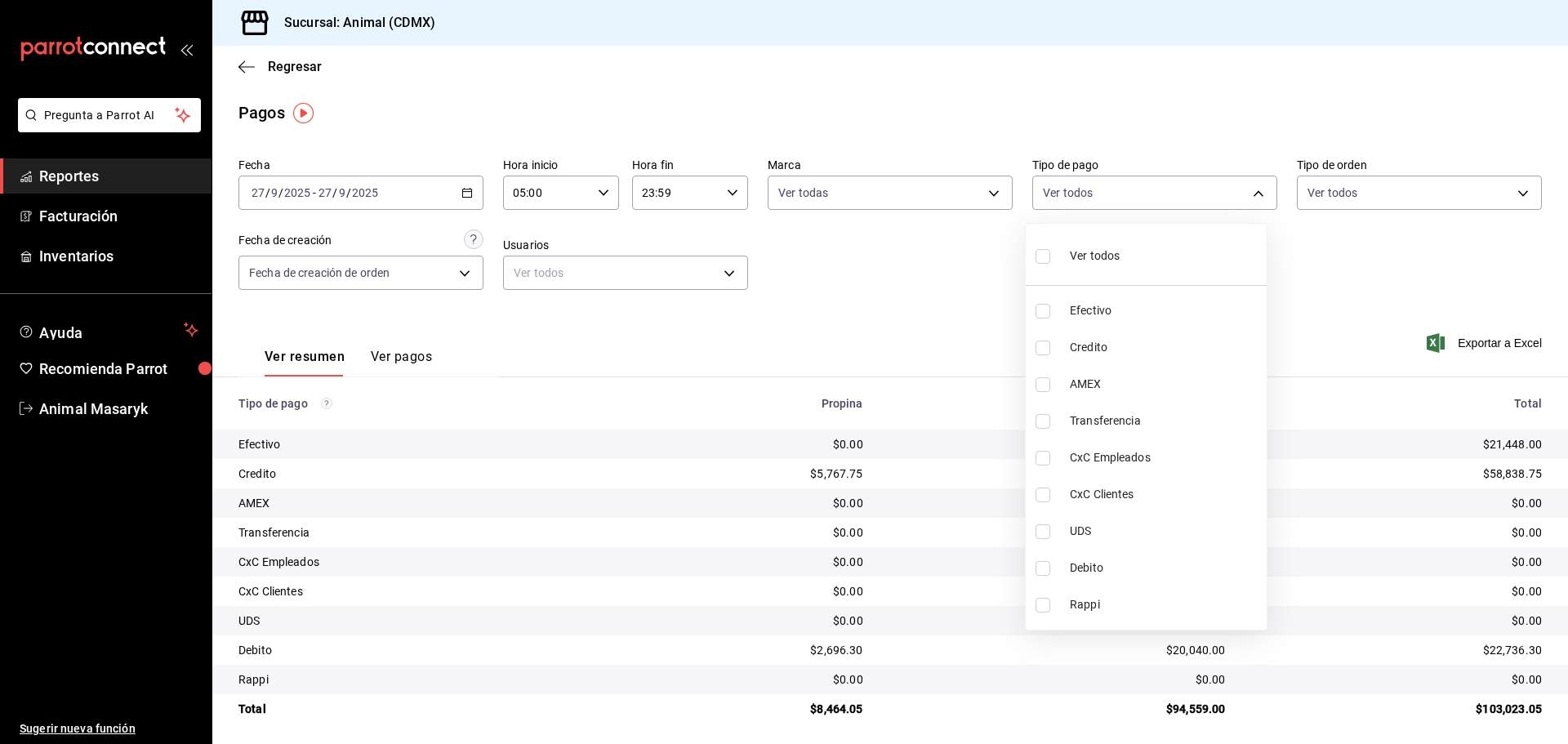
checkbox input "true"
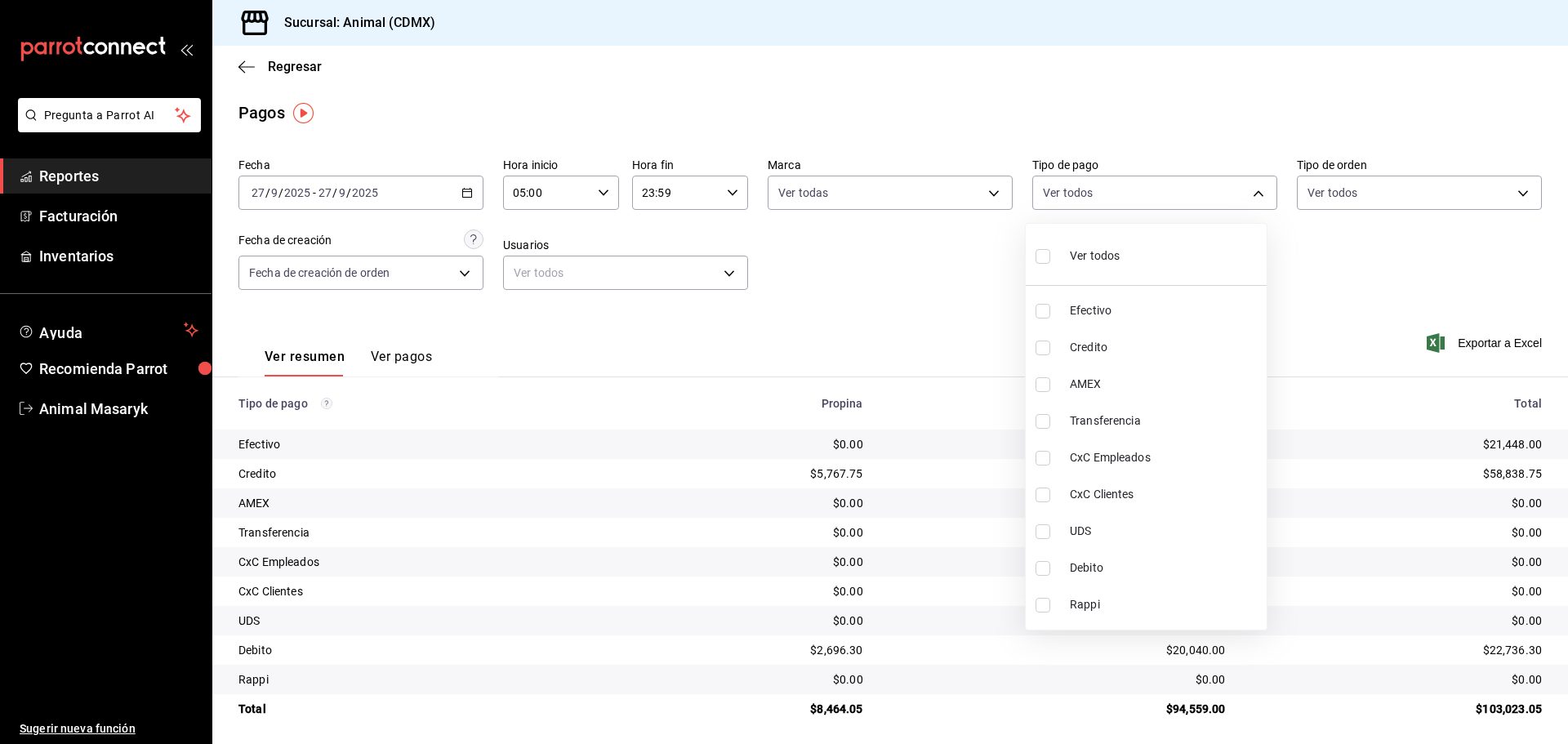
checkbox input "true"
click at [1383, 255] on div at bounding box center [784, 372] width 1568 height 744
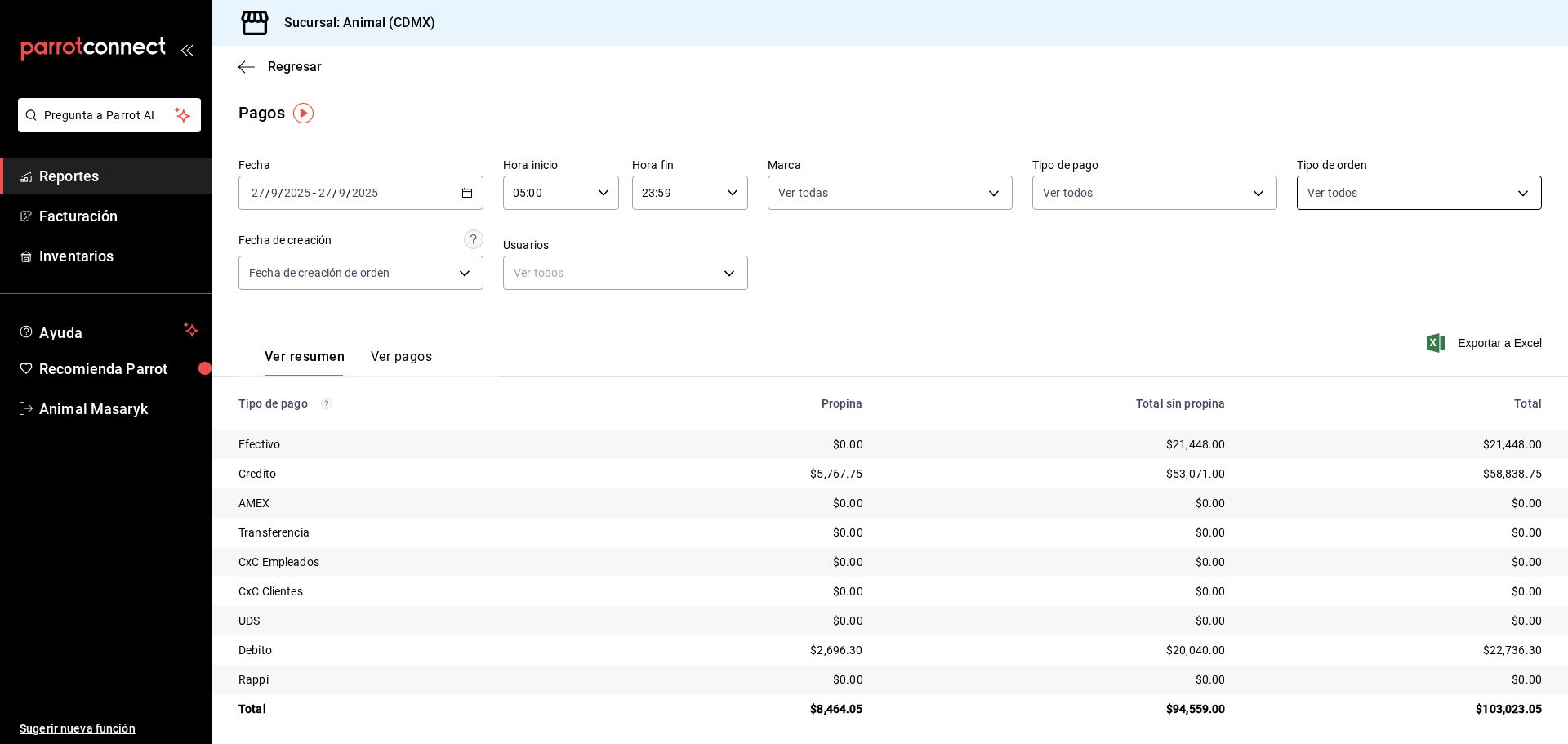
click at [1472, 190] on body "Pregunta a Parrot AI Reportes Facturación Inventarios Ayuda Recomienda Parrot A…" at bounding box center [784, 372] width 1568 height 744
click at [1376, 246] on div "Ver todos" at bounding box center [1340, 254] width 85 height 35
type input "ad44a823-99d3-4372-a913-4cf57f2a9ac0,b8ee5ff1-85c8-4a81-aa51-555e6c8ba0c6,EXTER…"
checkbox input "true"
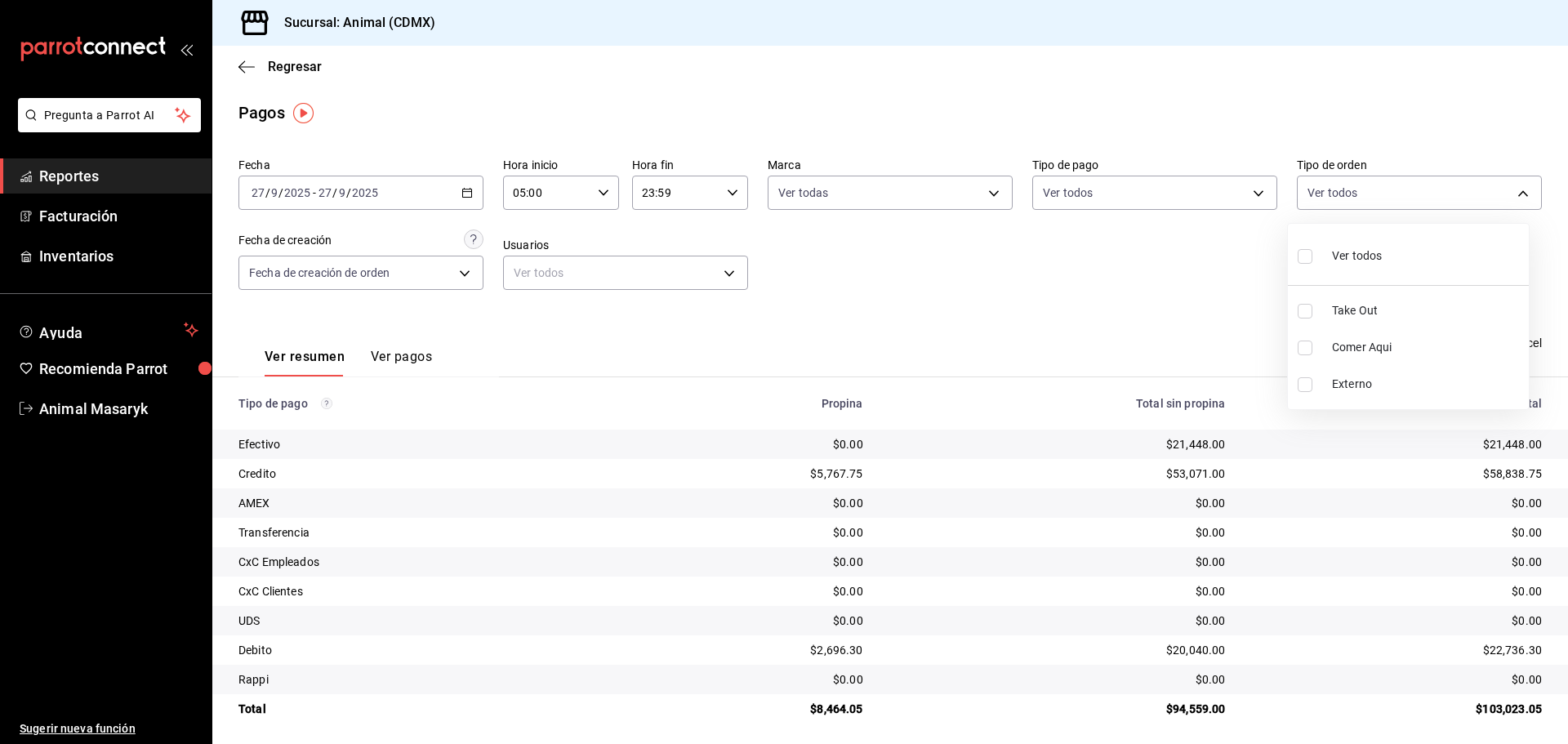
checkbox input "true"
click at [746, 263] on div at bounding box center [784, 372] width 1568 height 744
